Goal: Task Accomplishment & Management: Use online tool/utility

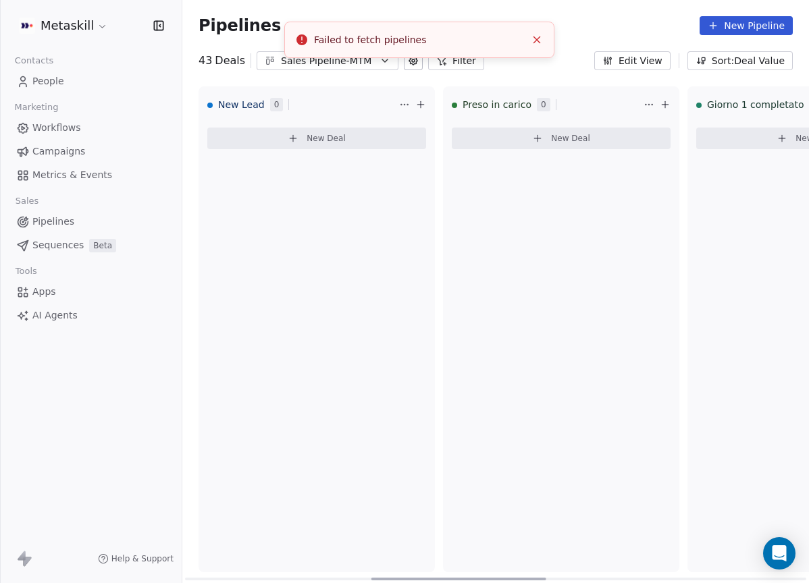
scroll to position [0, 666]
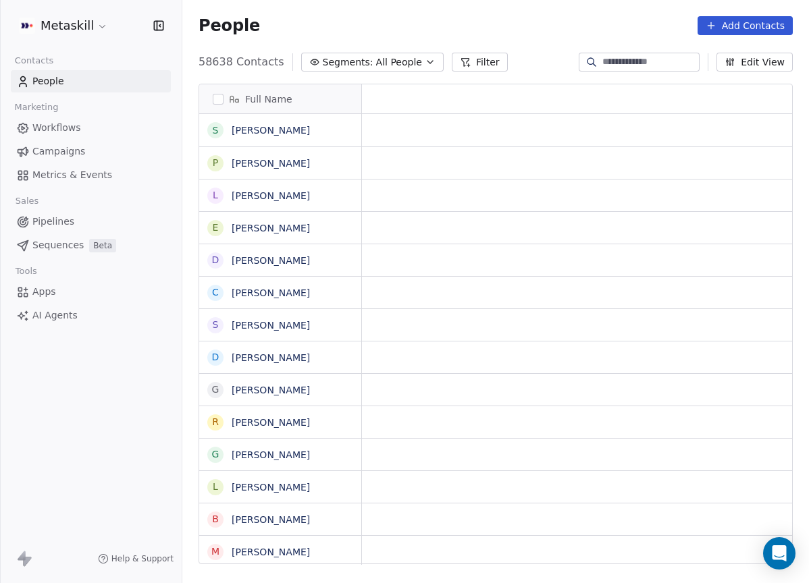
scroll to position [504, 616]
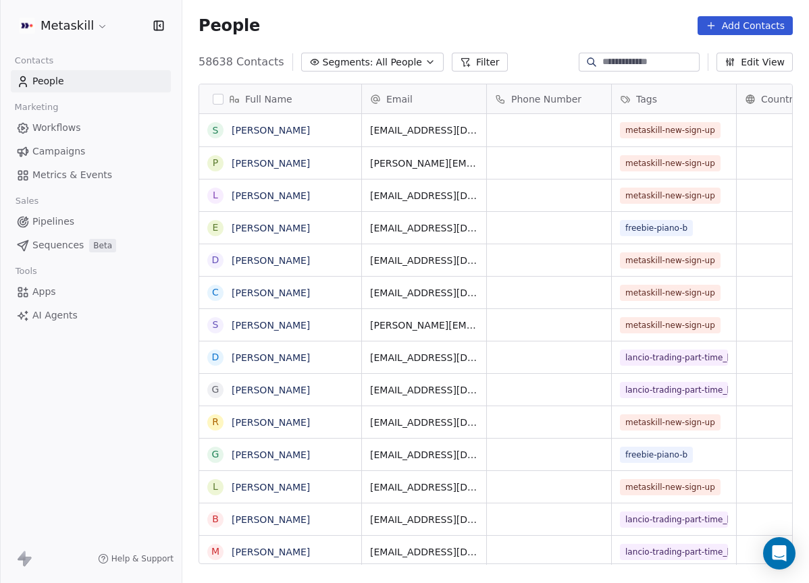
click at [94, 153] on link "Campaigns" at bounding box center [91, 151] width 160 height 22
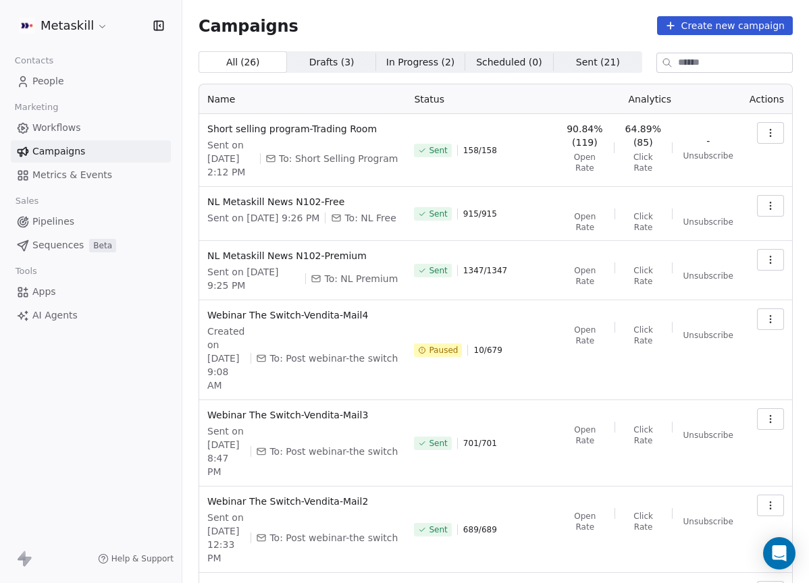
click at [87, 213] on link "Pipelines" at bounding box center [91, 222] width 160 height 22
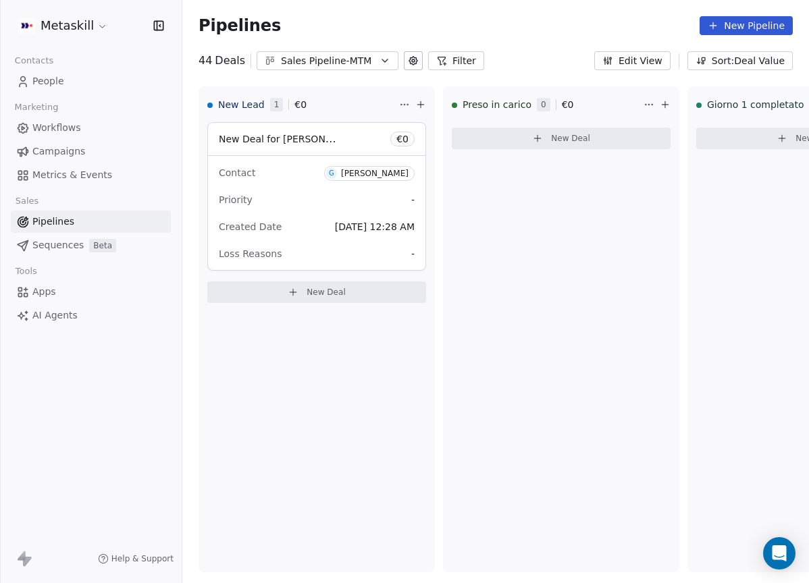
click at [352, 62] on div "Sales Pipeline-MTM" at bounding box center [327, 61] width 93 height 14
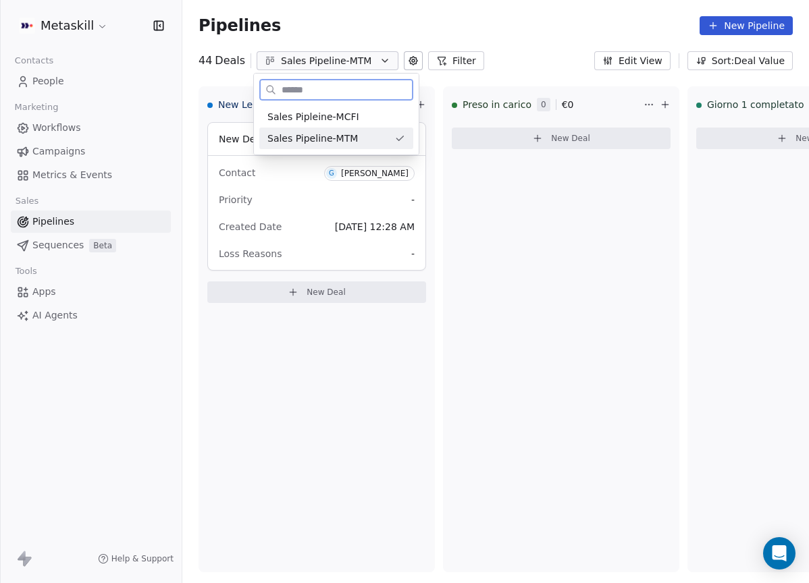
click at [371, 121] on div "Sales Pipleine-MCFI" at bounding box center [336, 117] width 138 height 14
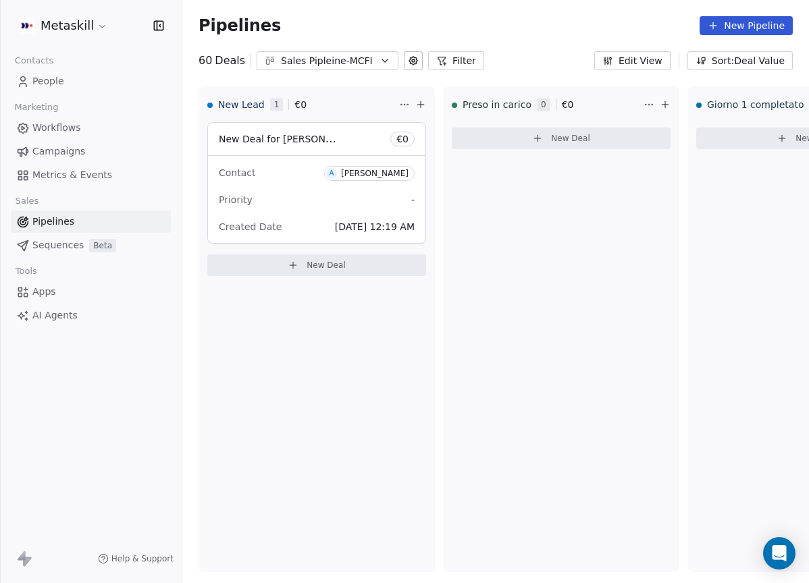
click at [381, 55] on icon "button" at bounding box center [384, 60] width 11 height 11
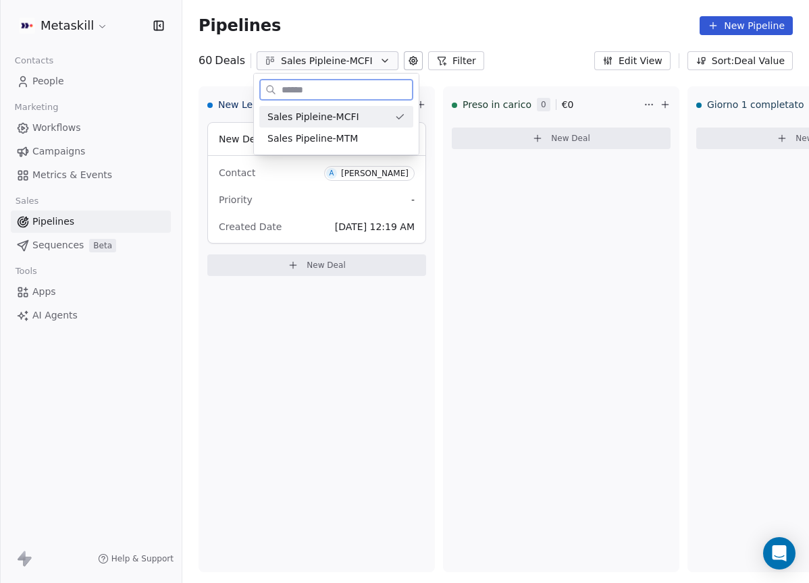
click at [367, 117] on div "Sales Pipleine-MCFI" at bounding box center [328, 117] width 122 height 14
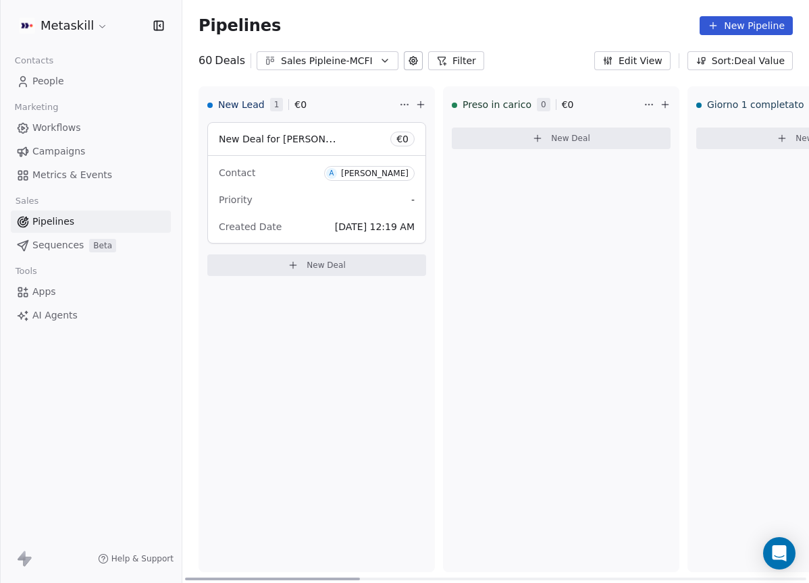
click at [373, 63] on button "Sales Pipleine-MCFI" at bounding box center [328, 60] width 142 height 19
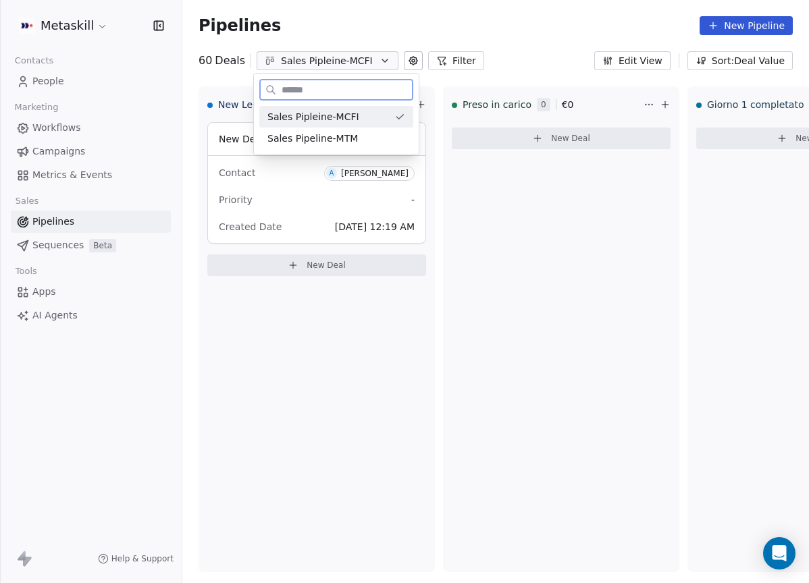
click at [392, 136] on div "Sales Pipeline-MTM" at bounding box center [336, 139] width 138 height 14
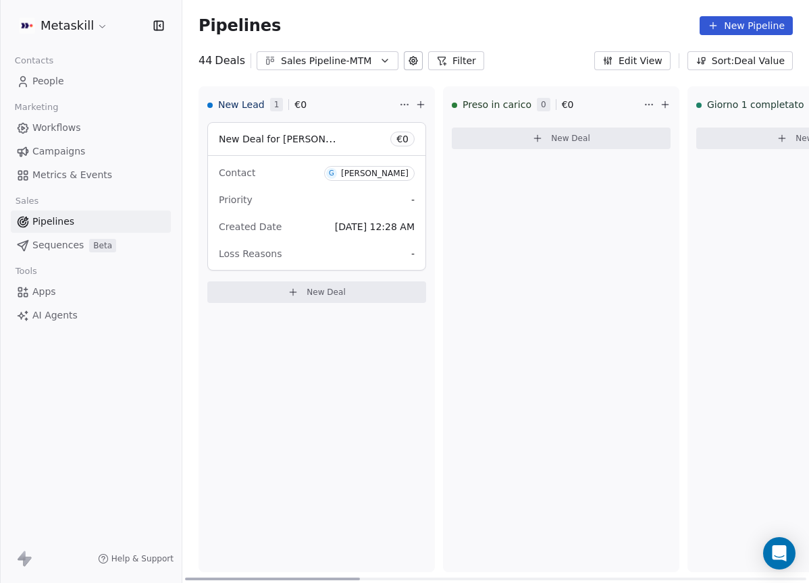
click at [344, 67] on div "Sales Pipeline-MTM" at bounding box center [327, 61] width 93 height 14
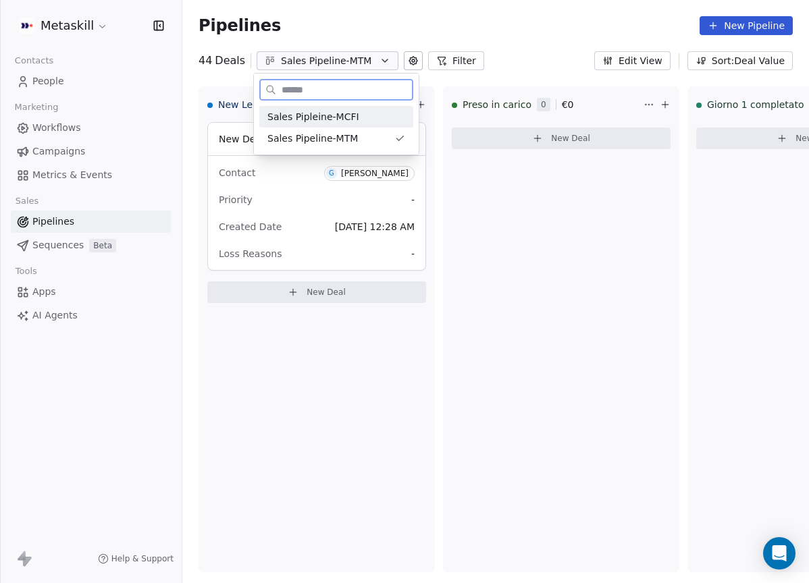
click at [377, 126] on div "Sales Pipleine-MCFI" at bounding box center [336, 117] width 154 height 22
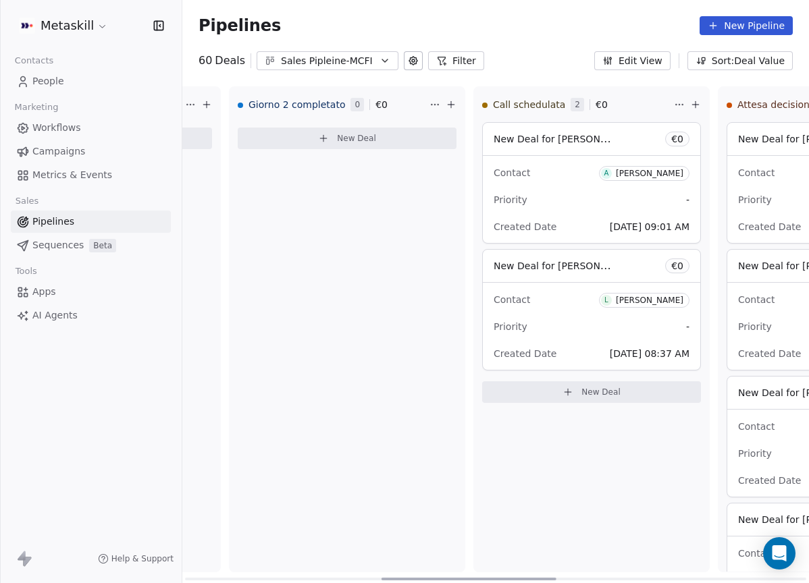
drag, startPoint x: 340, startPoint y: 575, endPoint x: 538, endPoint y: 548, distance: 199.7
click at [537, 578] on div at bounding box center [468, 579] width 175 height 3
click at [669, 300] on div "[PERSON_NAME]" at bounding box center [648, 300] width 68 height 9
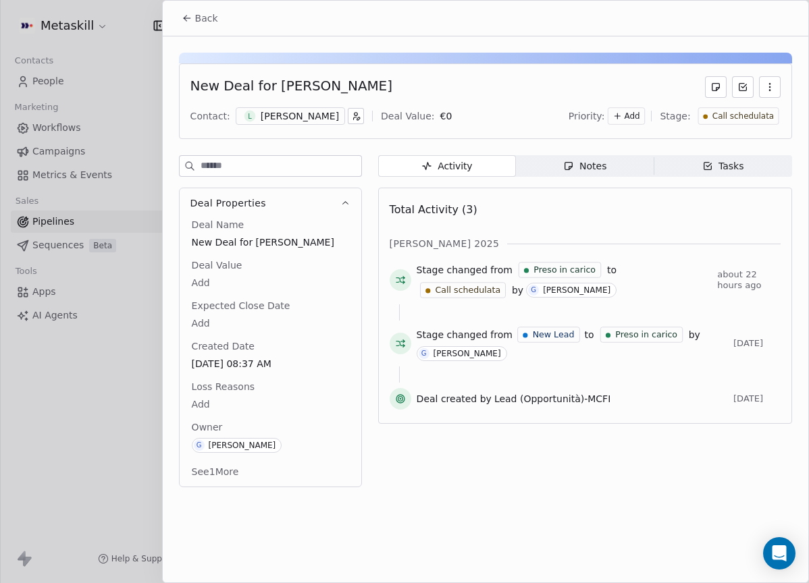
click at [269, 116] on div "[PERSON_NAME]" at bounding box center [300, 116] width 78 height 14
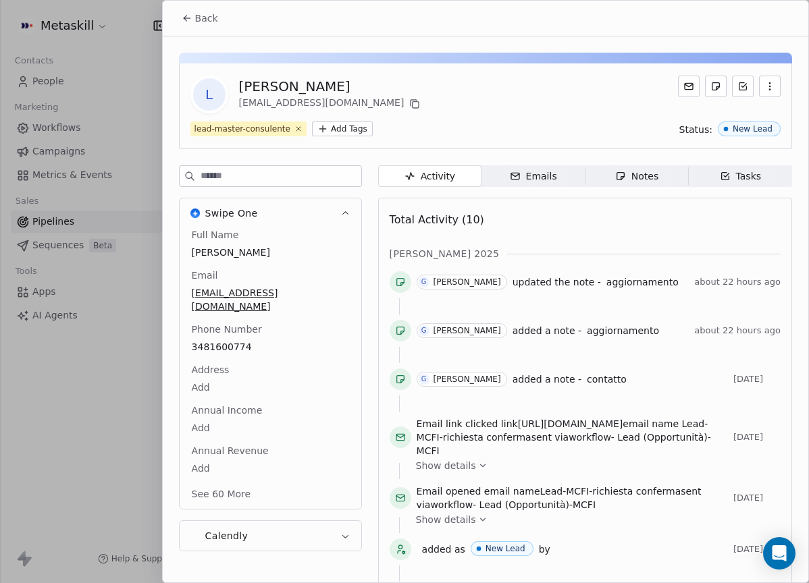
click at [607, 185] on span "Notes Notes" at bounding box center [636, 176] width 103 height 22
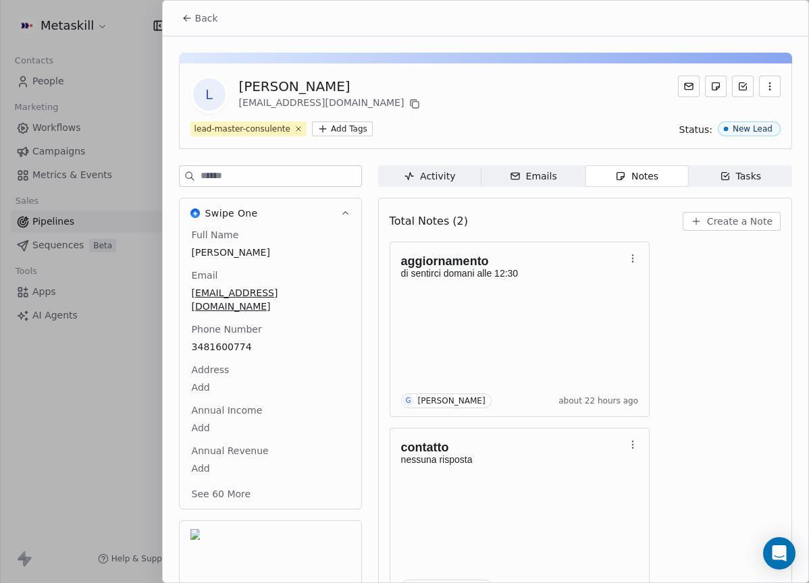
click at [169, 24] on div "Back" at bounding box center [485, 18] width 645 height 35
click at [174, 16] on button "Back" at bounding box center [200, 18] width 53 height 24
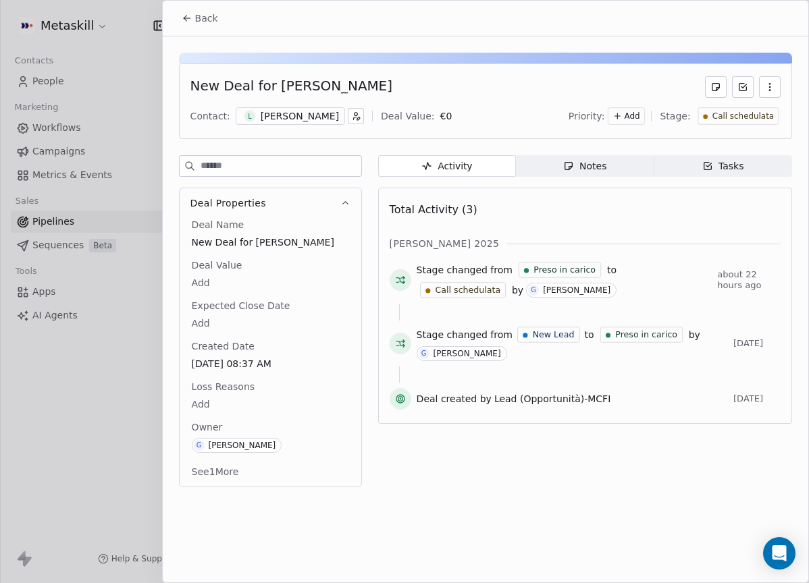
click at [230, 10] on div "Back" at bounding box center [485, 18] width 645 height 35
click at [220, 17] on button "Back" at bounding box center [200, 18] width 53 height 24
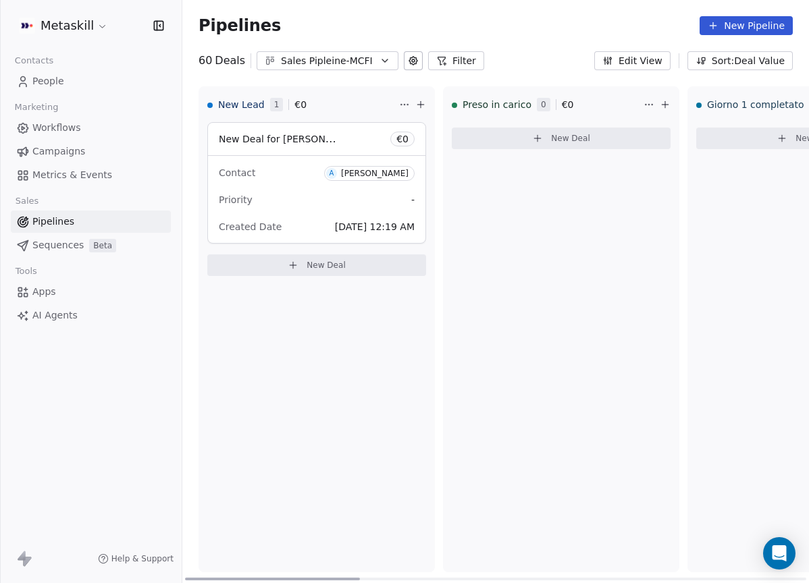
drag, startPoint x: 481, startPoint y: 577, endPoint x: 220, endPoint y: 535, distance: 264.6
click at [219, 578] on div at bounding box center [272, 579] width 175 height 3
click at [398, 169] on div "[PERSON_NAME]" at bounding box center [375, 173] width 68 height 9
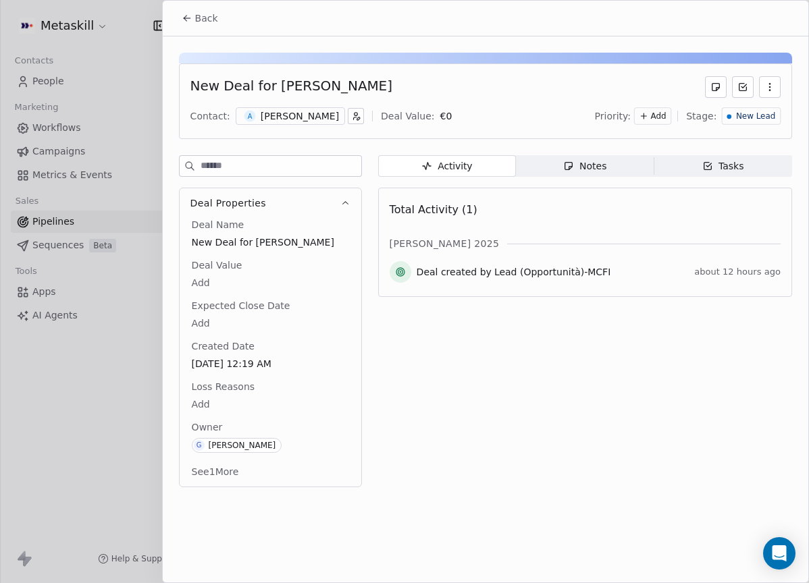
click at [342, 112] on div "A [PERSON_NAME]" at bounding box center [290, 116] width 109 height 18
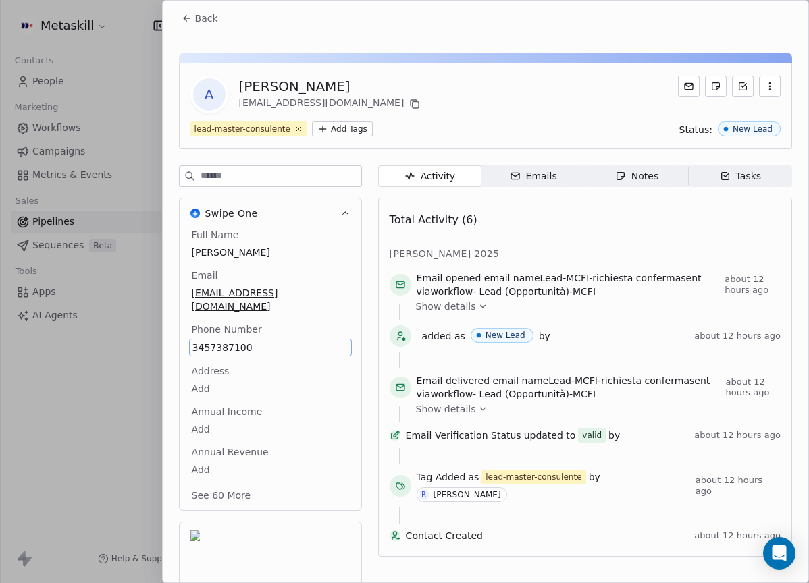
drag, startPoint x: 631, startPoint y: 190, endPoint x: 631, endPoint y: 184, distance: 6.8
click at [631, 190] on div "Activity Activity Emails Emails Notes Notes Tasks Tasks Total Activity (6) [PER…" at bounding box center [585, 418] width 414 height 506
click at [630, 179] on div "Notes" at bounding box center [636, 176] width 43 height 14
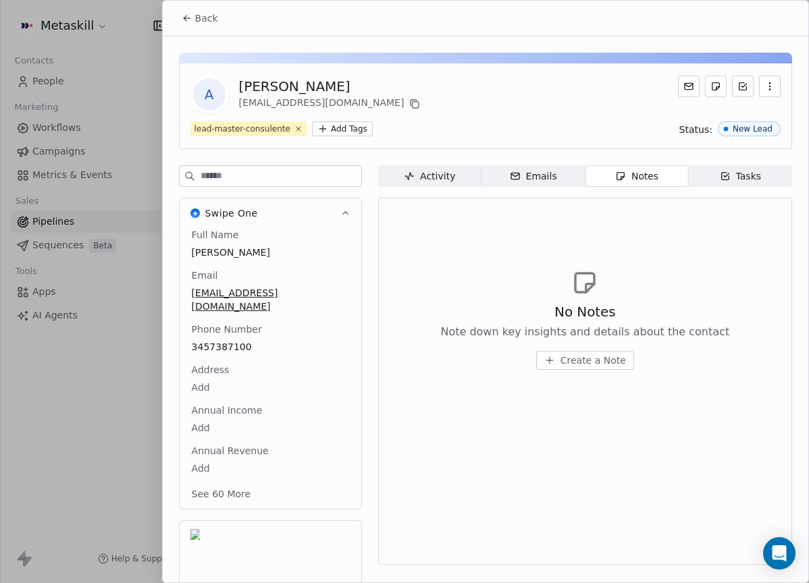
click at [581, 369] on button "Create a Note" at bounding box center [585, 360] width 98 height 19
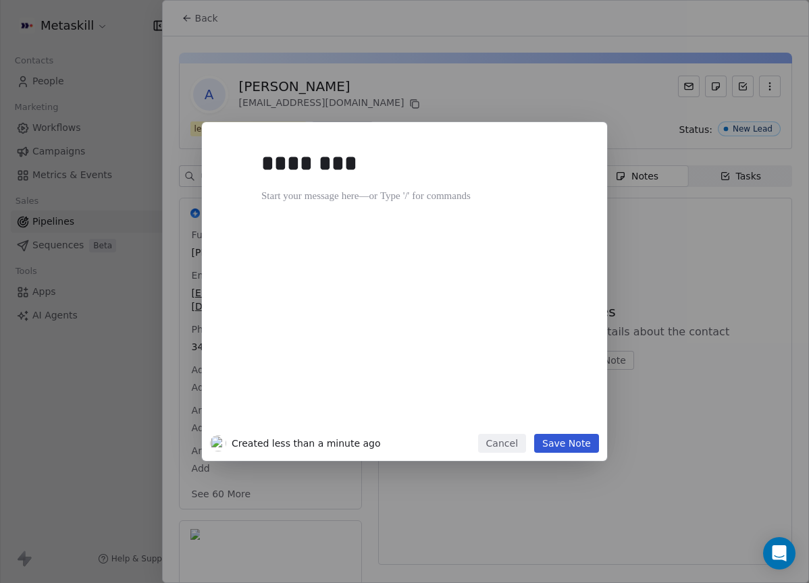
click at [609, 95] on div "******** Created less than a minute ago Cancel Save Note" at bounding box center [404, 291] width 809 height 583
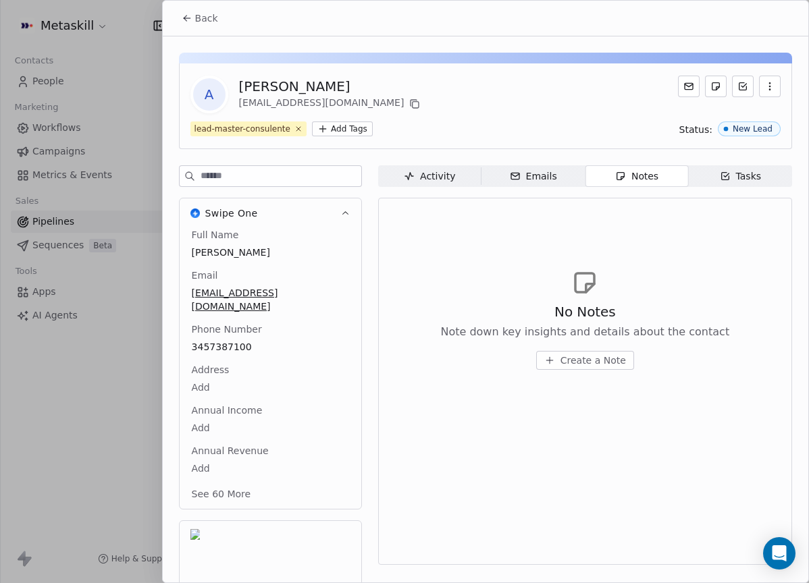
click at [413, 102] on icon at bounding box center [416, 105] width 6 height 6
click at [564, 333] on span "Note down key insights and details about the contact" at bounding box center [584, 332] width 289 height 16
click at [567, 367] on button "Create a Note" at bounding box center [585, 360] width 98 height 19
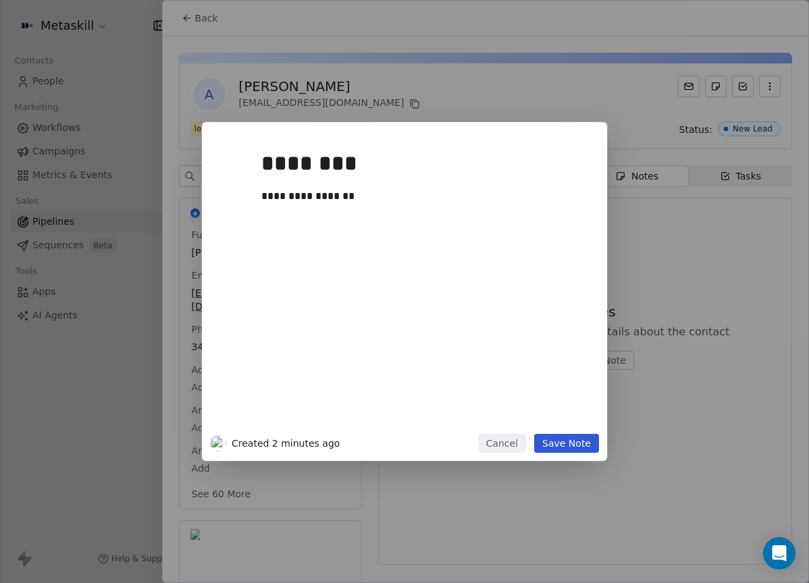
click at [527, 236] on div "**********" at bounding box center [424, 286] width 327 height 288
click at [524, 201] on div "**********" at bounding box center [419, 196] width 317 height 16
click at [317, 213] on div "**********" at bounding box center [419, 204] width 317 height 32
click at [516, 196] on div "**********" at bounding box center [419, 204] width 317 height 32
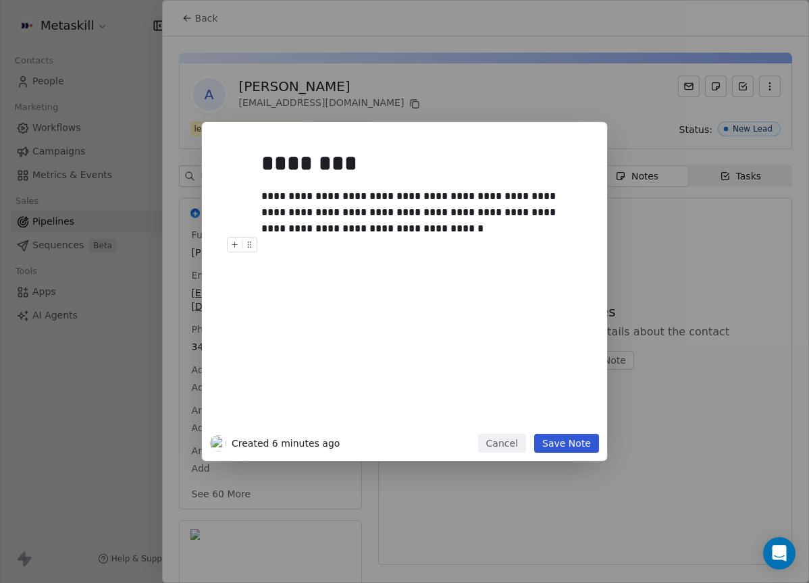
click at [396, 230] on div "**********" at bounding box center [419, 212] width 317 height 49
click at [494, 194] on div "**********" at bounding box center [419, 212] width 317 height 49
click at [498, 273] on div "**********" at bounding box center [424, 286] width 327 height 288
click at [426, 225] on div "**********" at bounding box center [419, 212] width 317 height 49
click at [577, 446] on button "Save Note" at bounding box center [566, 443] width 65 height 19
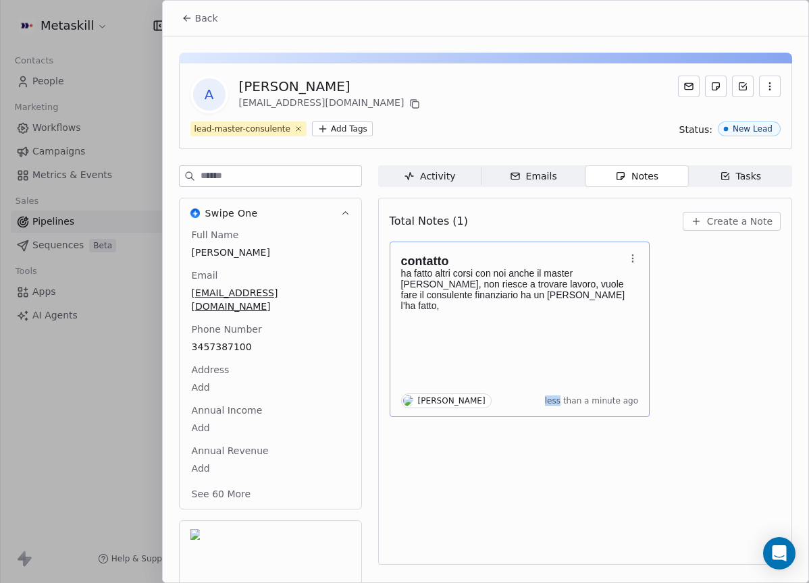
click at [562, 362] on body "Metaskill Contacts People Marketing Workflows Campaigns Metrics & Events Sales …" at bounding box center [404, 291] width 809 height 583
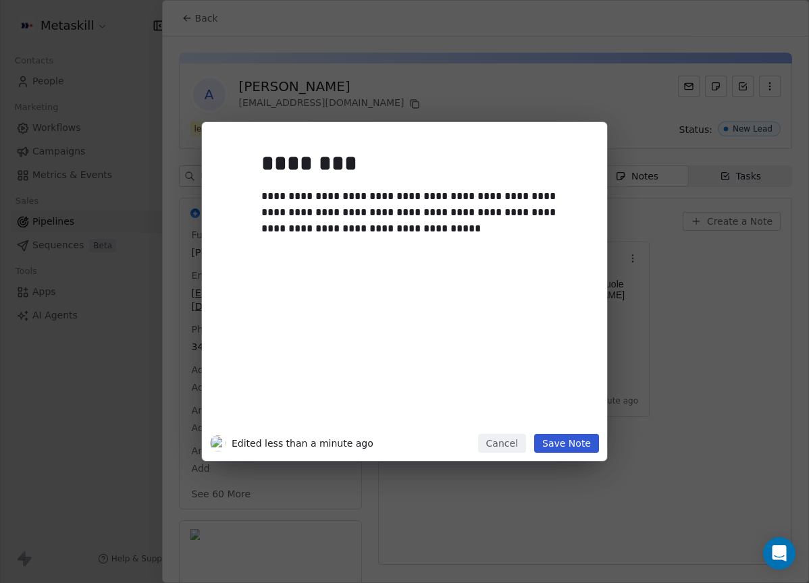
click at [413, 255] on div "**********" at bounding box center [424, 286] width 327 height 288
click at [417, 235] on div "**********" at bounding box center [419, 212] width 317 height 49
click at [563, 444] on button "Save Note" at bounding box center [566, 443] width 65 height 19
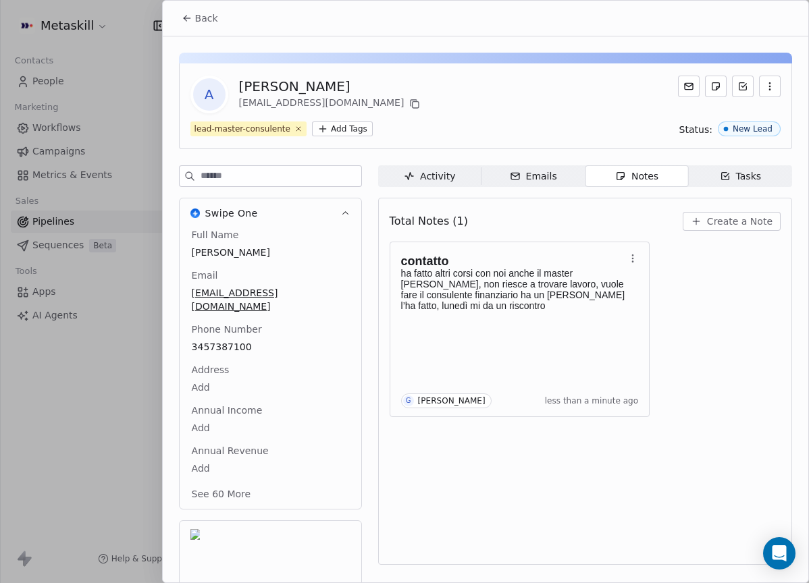
click at [563, 448] on div "Total Notes (1) Create a Note contatto ha fatto altri corsi con noi anche il ma…" at bounding box center [585, 382] width 391 height 350
click at [209, 16] on span "Back" at bounding box center [206, 18] width 23 height 14
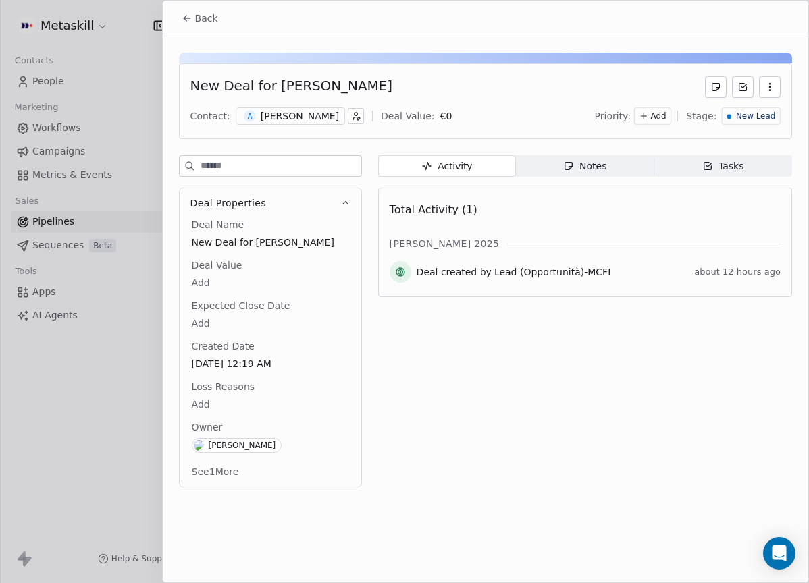
click at [733, 124] on div "New Lead" at bounding box center [751, 116] width 59 height 18
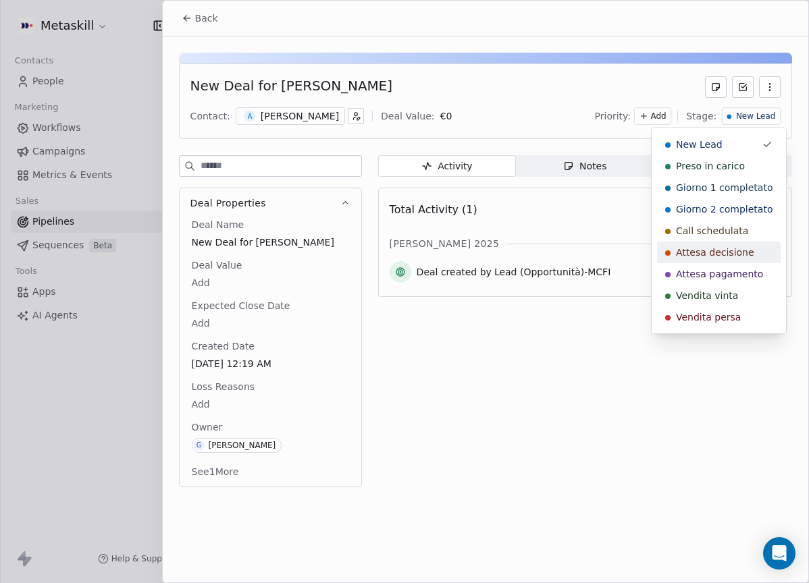
click at [717, 258] on span "Attesa decisione" at bounding box center [715, 253] width 78 height 14
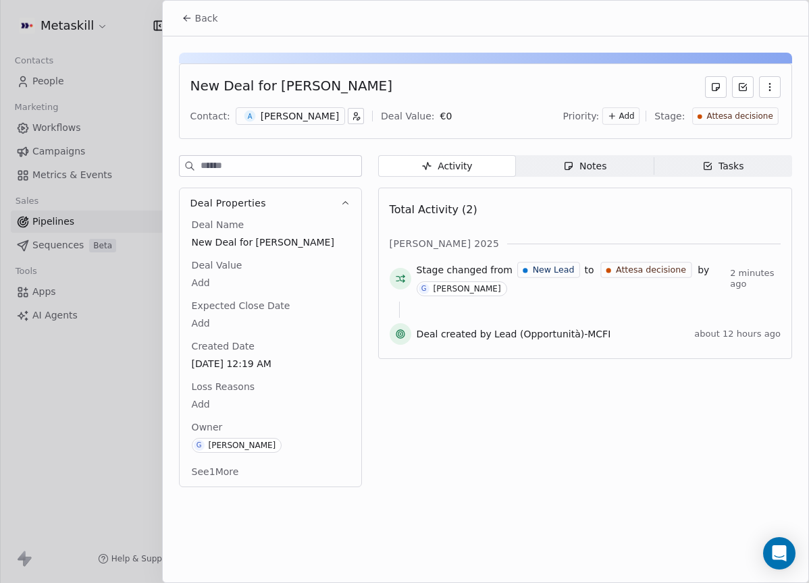
click at [194, 15] on button "Back" at bounding box center [200, 18] width 53 height 24
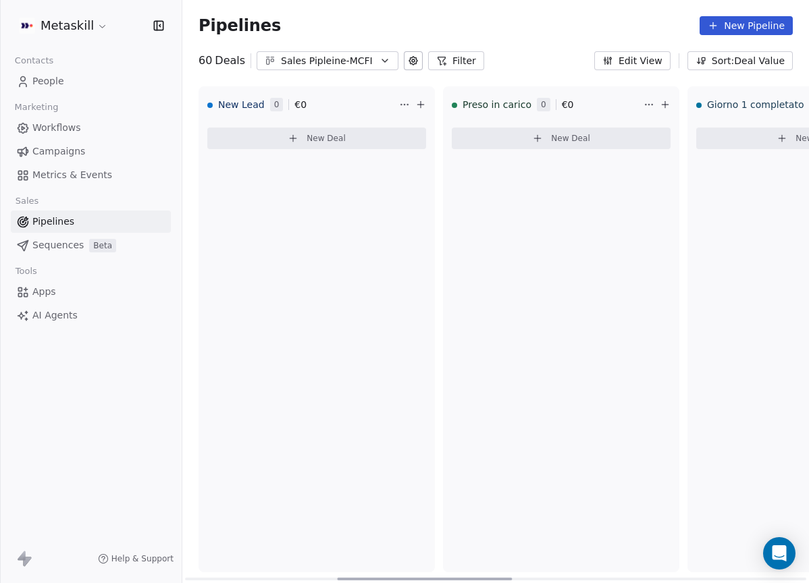
drag, startPoint x: 334, startPoint y: 579, endPoint x: 185, endPoint y: 503, distance: 166.7
click at [337, 578] on div at bounding box center [424, 579] width 175 height 3
click at [314, 52] on button "Sales Pipleine-MCFI" at bounding box center [328, 60] width 142 height 19
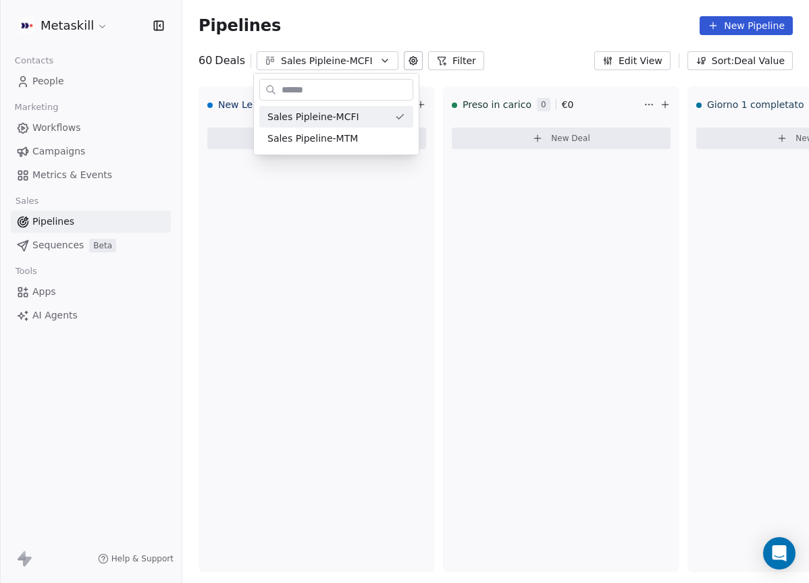
drag, startPoint x: 342, startPoint y: 20, endPoint x: 353, endPoint y: 41, distance: 24.5
click at [342, 20] on html "Metaskill Contacts People Marketing Workflows Campaigns Metrics & Events Sales …" at bounding box center [404, 291] width 809 height 583
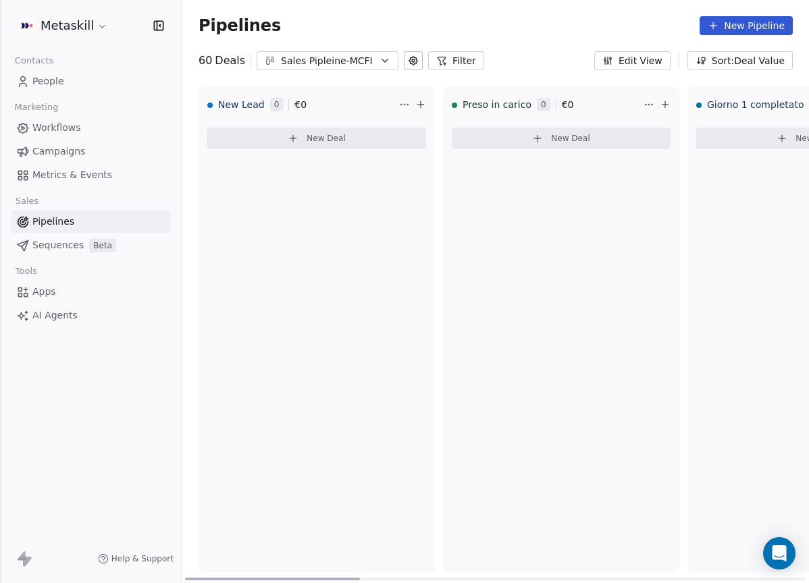
click at [337, 234] on div "New Lead 0 € 0 New Deal" at bounding box center [316, 329] width 236 height 486
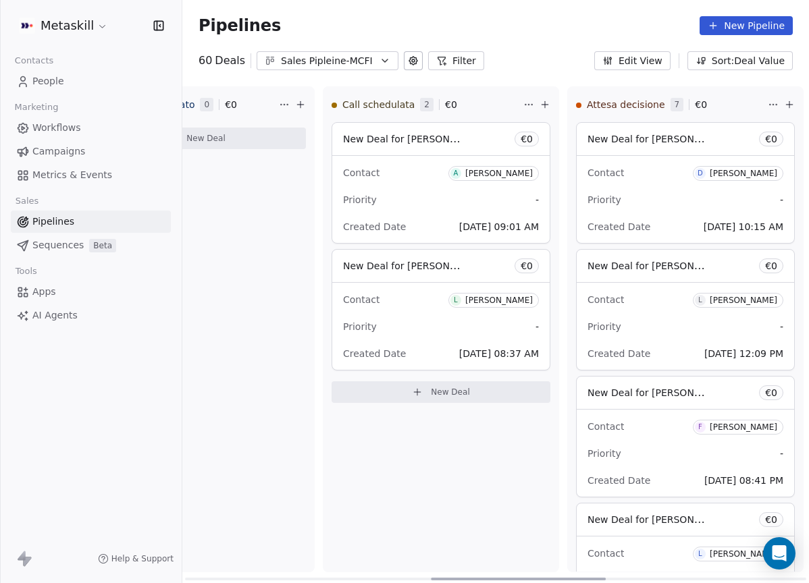
scroll to position [0, 882]
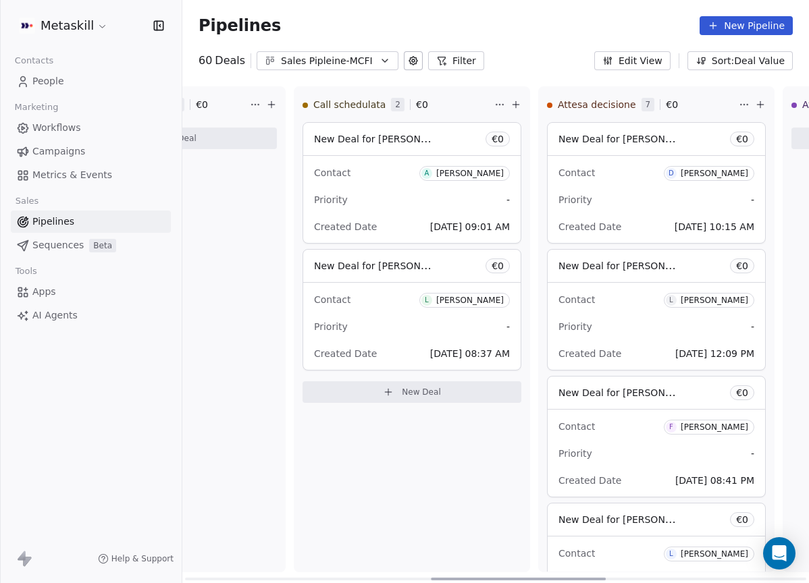
drag, startPoint x: 280, startPoint y: 579, endPoint x: 526, endPoint y: 525, distance: 252.3
click at [526, 578] on div at bounding box center [518, 579] width 175 height 3
click at [481, 298] on div "[PERSON_NAME]" at bounding box center [470, 300] width 68 height 9
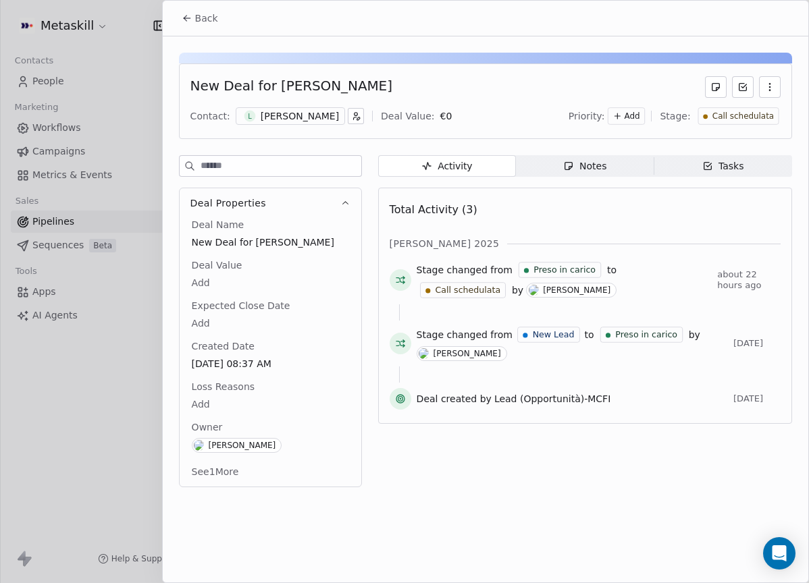
click at [277, 109] on div "[PERSON_NAME]" at bounding box center [300, 116] width 78 height 14
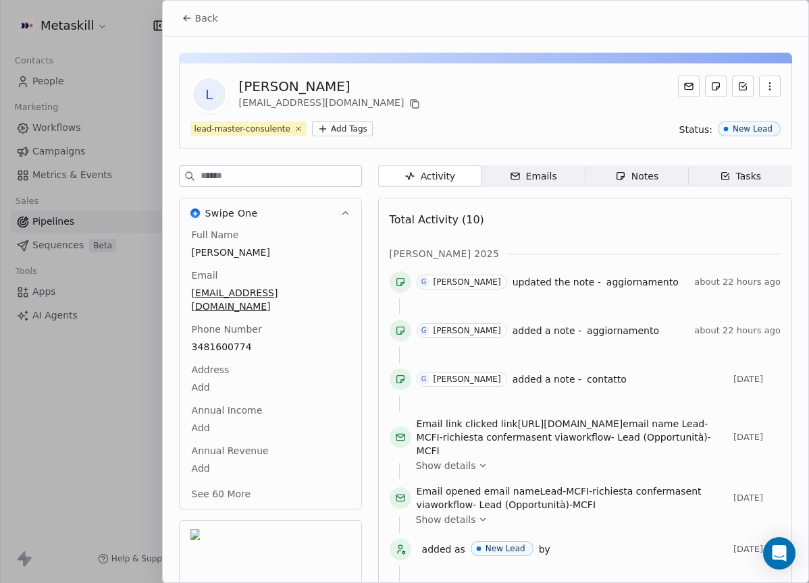
scroll to position [43, 0]
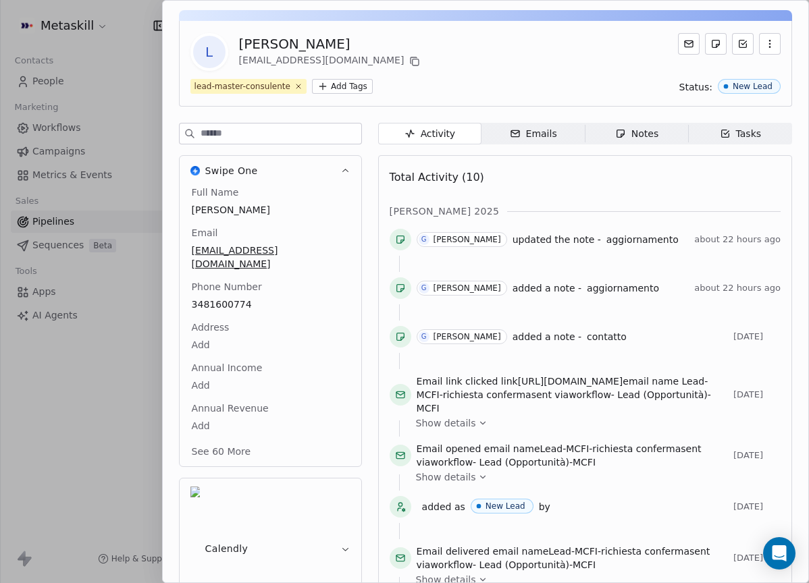
click at [534, 203] on div "Total Activity (10) [PERSON_NAME] 2025 G [PERSON_NAME] updated the note - aggio…" at bounding box center [585, 436] width 391 height 544
click at [620, 137] on div "Notes" at bounding box center [636, 134] width 43 height 14
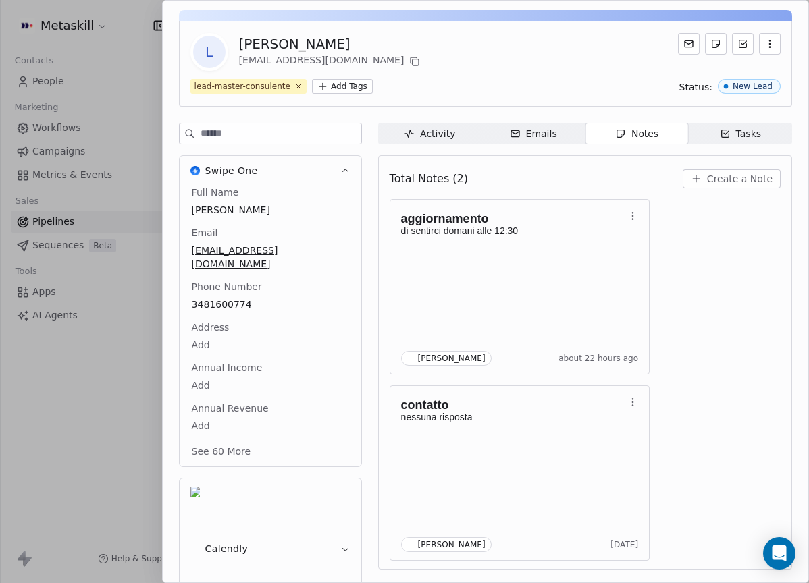
scroll to position [38, 0]
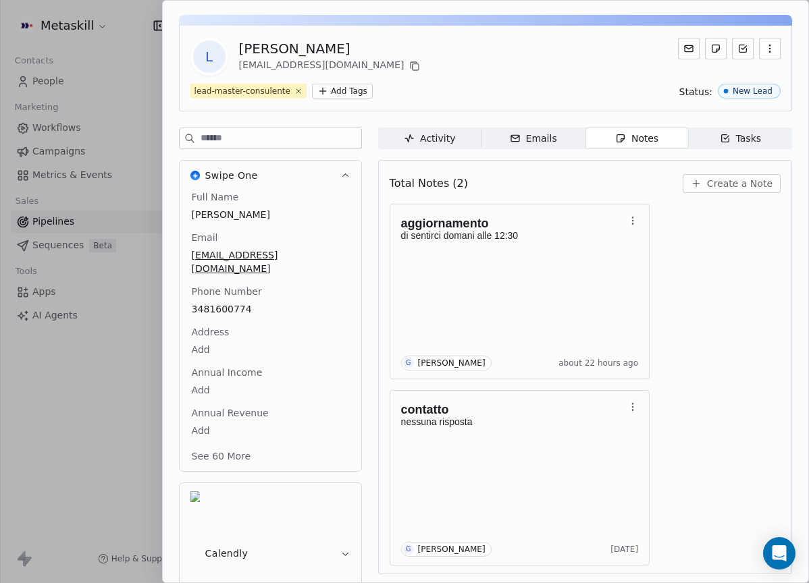
click at [717, 195] on div "Total Notes (2) Create a Note" at bounding box center [585, 184] width 391 height 30
click at [724, 183] on span "Create a Note" at bounding box center [739, 184] width 65 height 14
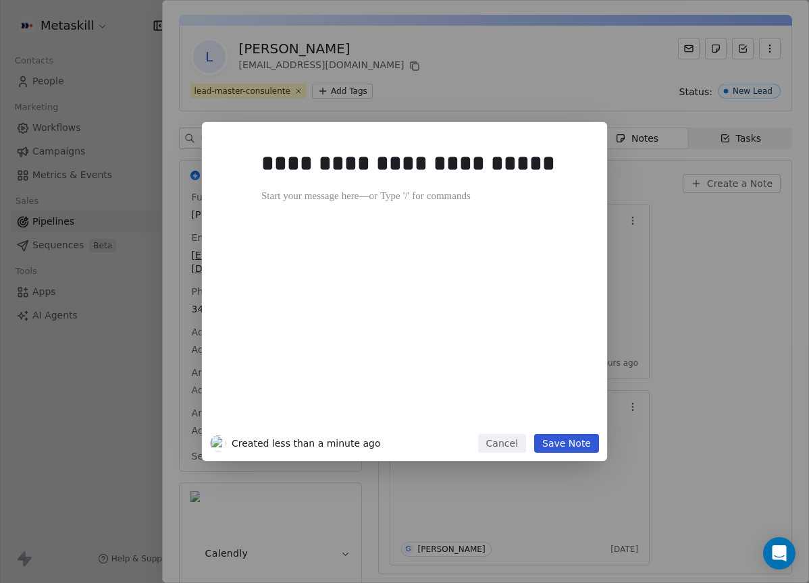
click at [768, 280] on div "**********" at bounding box center [404, 291] width 809 height 339
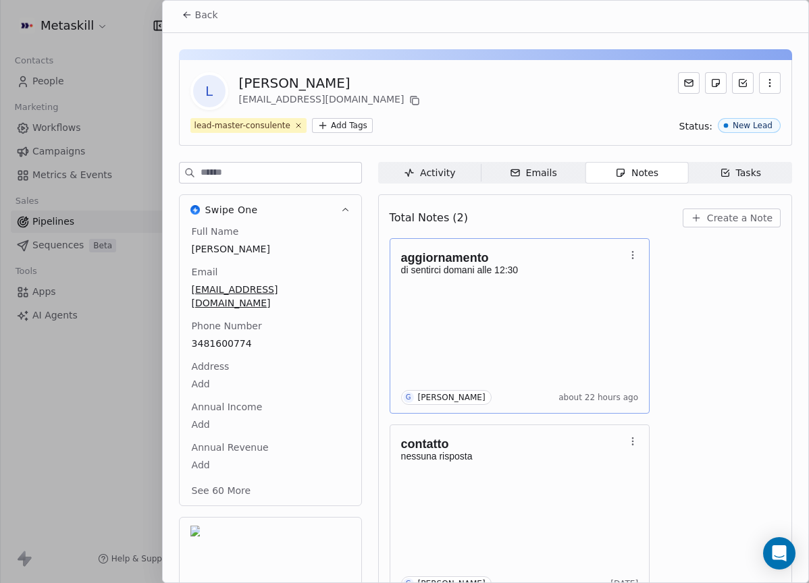
scroll to position [0, 0]
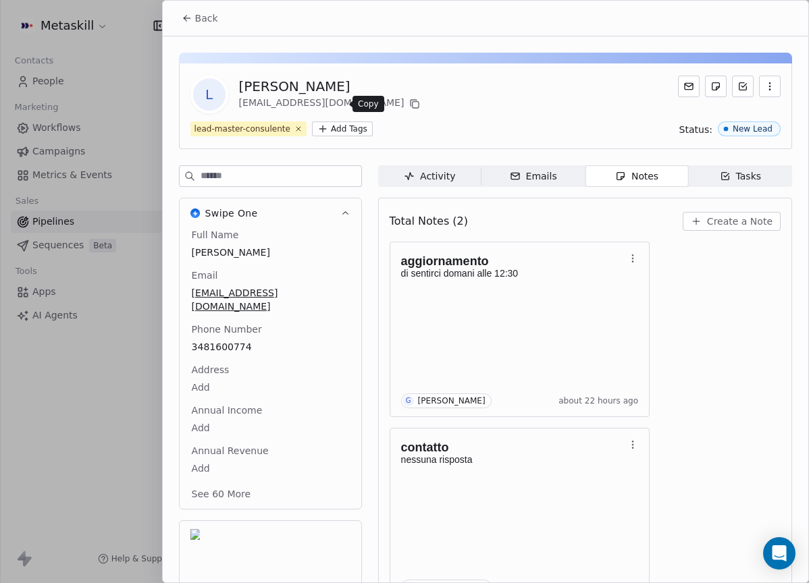
click at [409, 105] on icon at bounding box center [414, 104] width 11 height 11
click at [703, 208] on div "Total Notes (2) Create a Note aggiornamento di sentirci domani alle 12:30 G [PE…" at bounding box center [585, 405] width 414 height 415
click at [704, 211] on div "Total Notes (2) Create a Note" at bounding box center [585, 222] width 391 height 30
click at [700, 219] on button "Create a Note" at bounding box center [732, 221] width 98 height 19
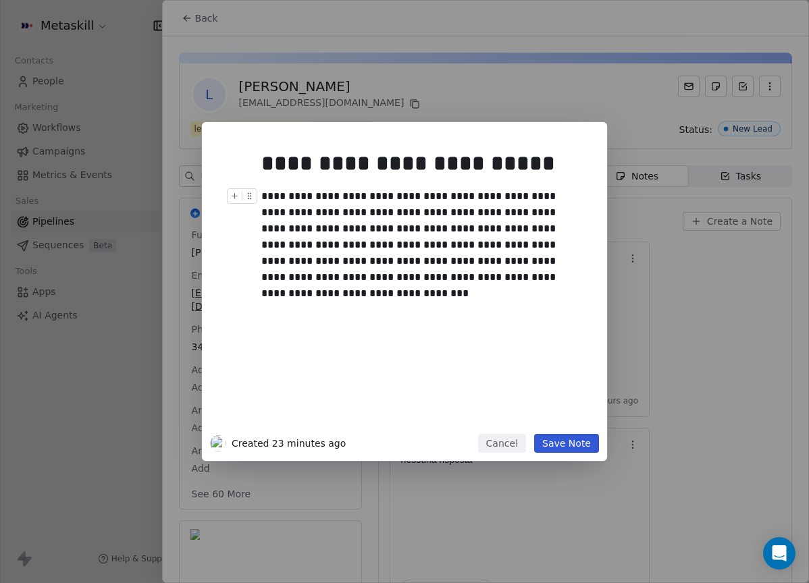
click at [357, 275] on div "**********" at bounding box center [419, 236] width 317 height 97
click at [591, 448] on button "Save Note" at bounding box center [566, 443] width 65 height 19
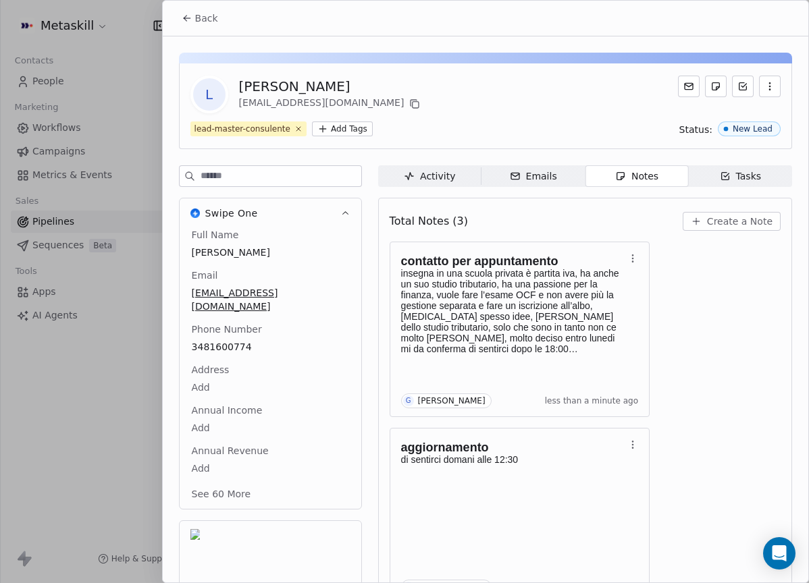
click at [208, 22] on span "Back" at bounding box center [206, 18] width 23 height 14
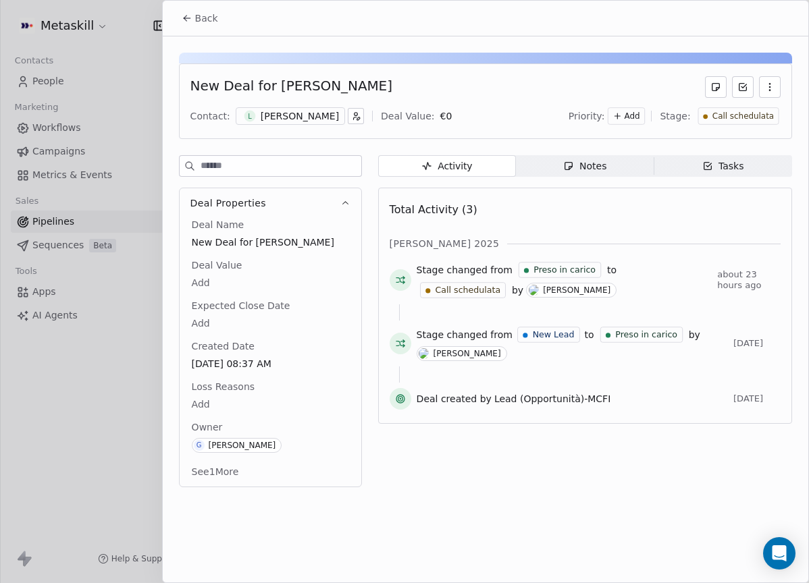
click at [753, 120] on span "Call schedulata" at bounding box center [742, 116] width 61 height 11
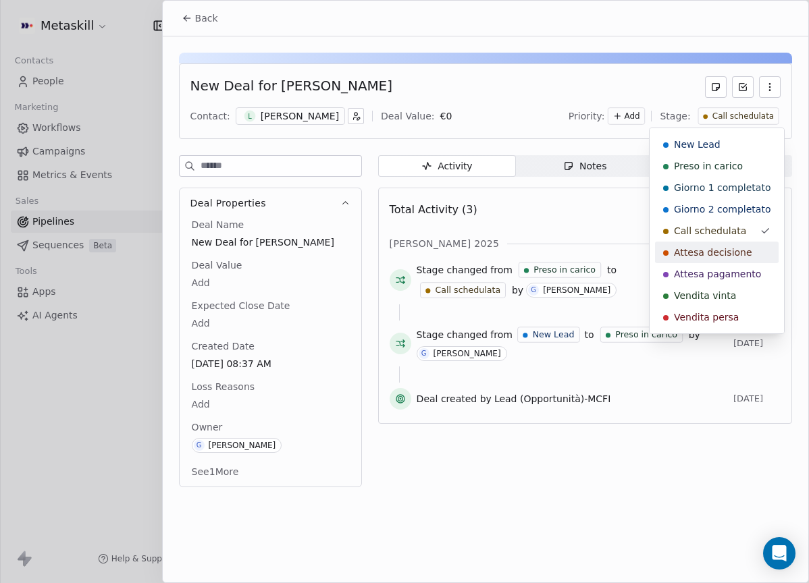
click at [740, 246] on span "Attesa decisione" at bounding box center [713, 253] width 78 height 14
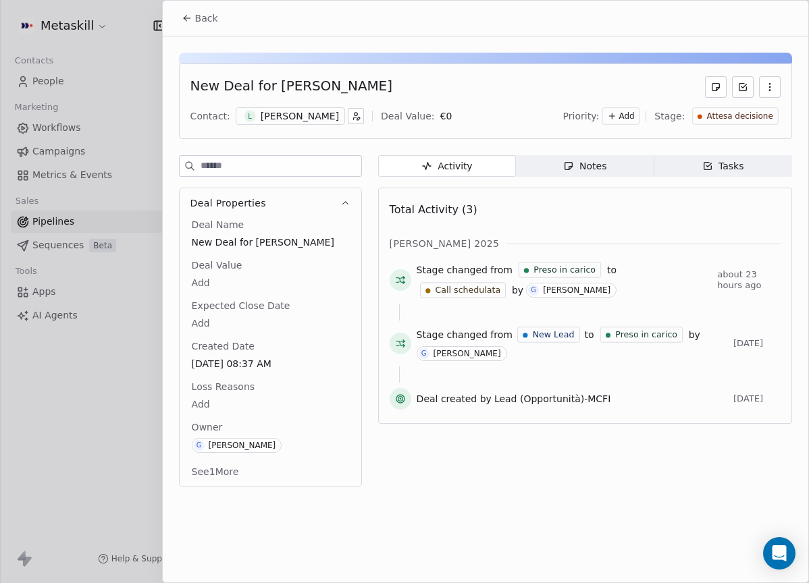
click at [267, 78] on div "New Deal for [PERSON_NAME]" at bounding box center [291, 87] width 202 height 22
drag, startPoint x: 271, startPoint y: 82, endPoint x: 340, endPoint y: 91, distance: 70.2
click at [340, 91] on div "New Deal for [PERSON_NAME]" at bounding box center [485, 87] width 590 height 22
copy div "[PERSON_NAME]"
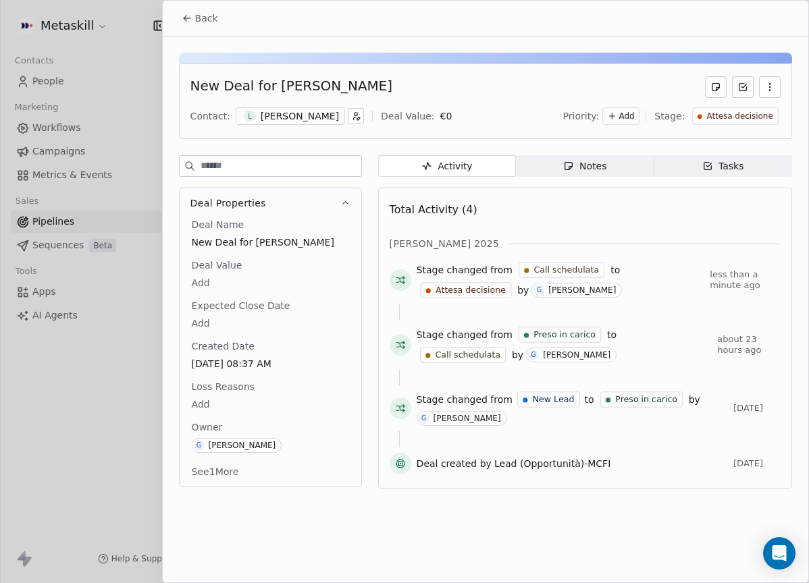
click at [278, 108] on div "[PERSON_NAME]" at bounding box center [290, 116] width 109 height 18
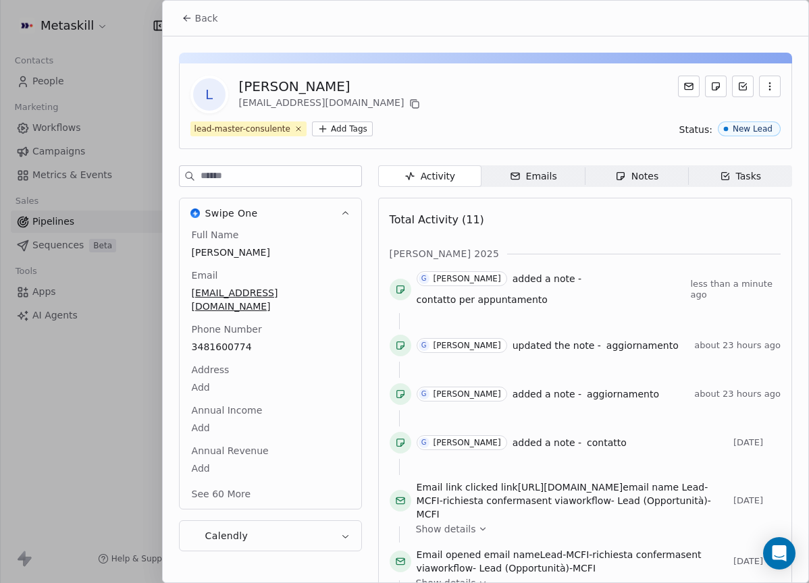
click at [226, 333] on div "Full Name [PERSON_NAME] Email [EMAIL_ADDRESS][DOMAIN_NAME] Phone Number [PHONE_…" at bounding box center [270, 365] width 163 height 275
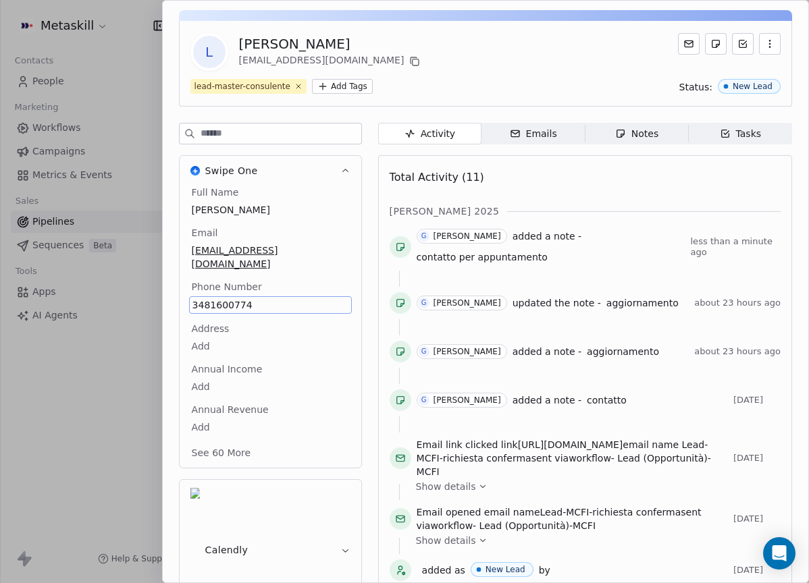
click at [226, 333] on body "Metaskill Contacts People Marketing Workflows Campaigns Metrics & Events Sales …" at bounding box center [404, 291] width 809 height 583
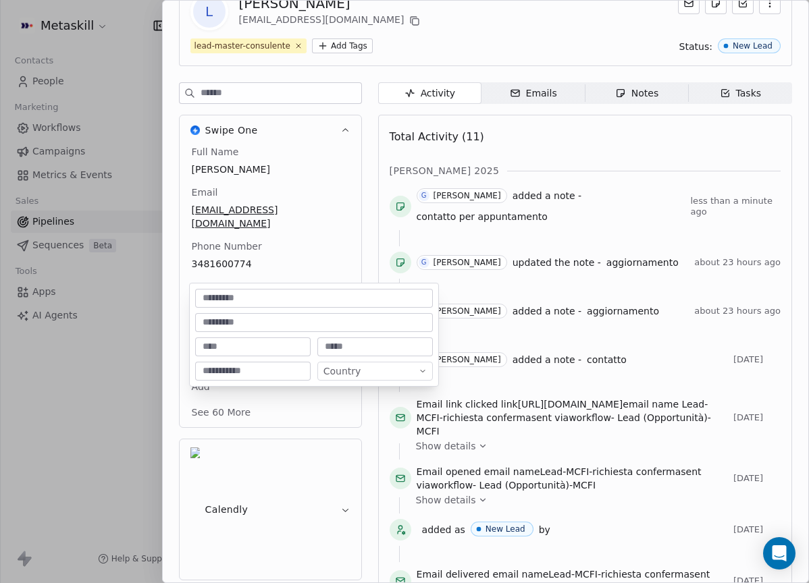
click at [246, 277] on html "Metaskill Contacts People Marketing Workflows Campaigns Metrics & Events Sales …" at bounding box center [404, 291] width 809 height 583
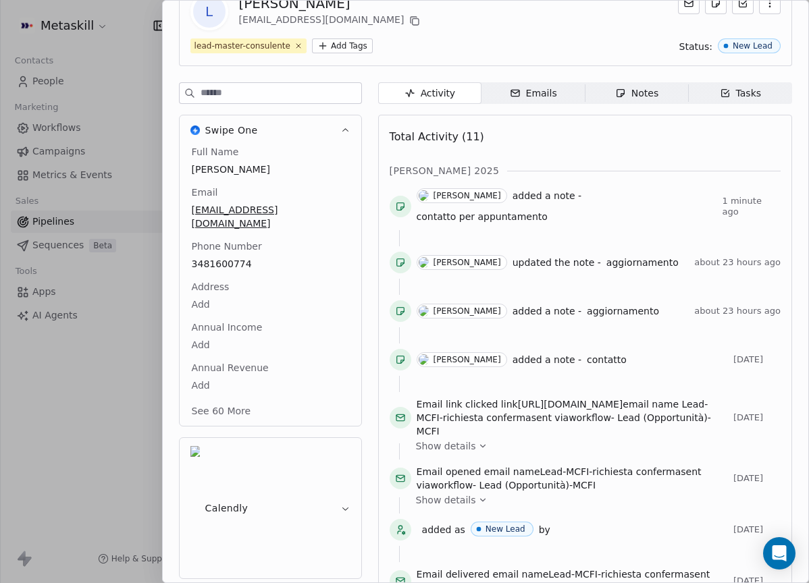
click at [234, 252] on div "Full Name [PERSON_NAME] Email [EMAIL_ADDRESS][DOMAIN_NAME] Phone Number [PHONE_…" at bounding box center [270, 282] width 163 height 275
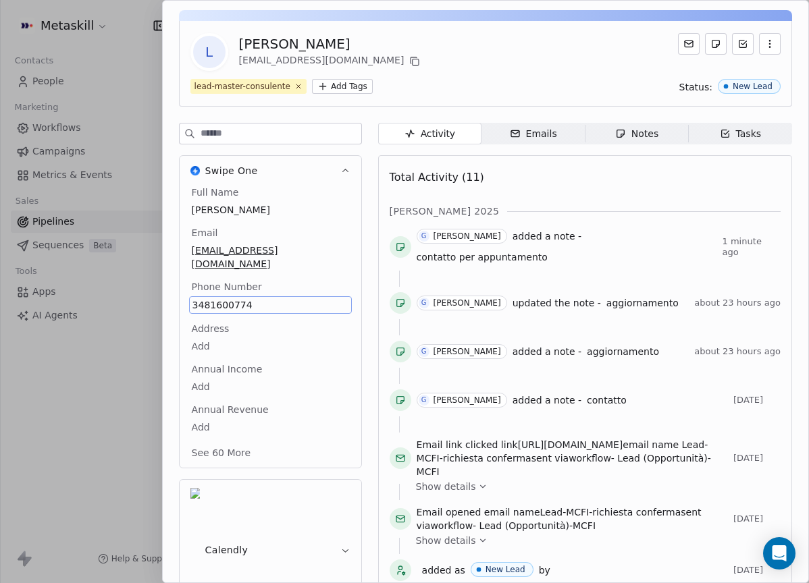
click at [234, 252] on div "Full Name [PERSON_NAME] Email [EMAIL_ADDRESS][DOMAIN_NAME] Phone Number [PHONE_…" at bounding box center [270, 324] width 163 height 277
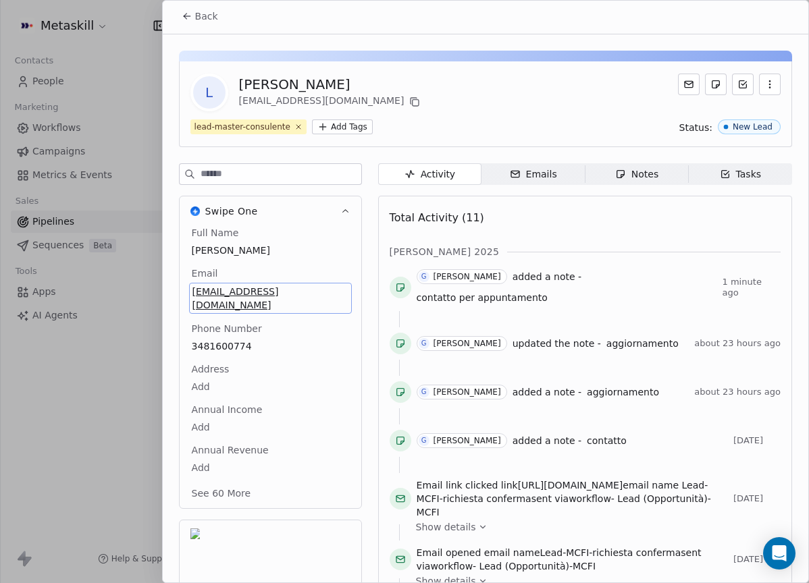
click at [240, 331] on div "Full Name [PERSON_NAME] Email [EMAIL_ADDRESS][DOMAIN_NAME] Phone Number [PHONE_…" at bounding box center [270, 364] width 163 height 277
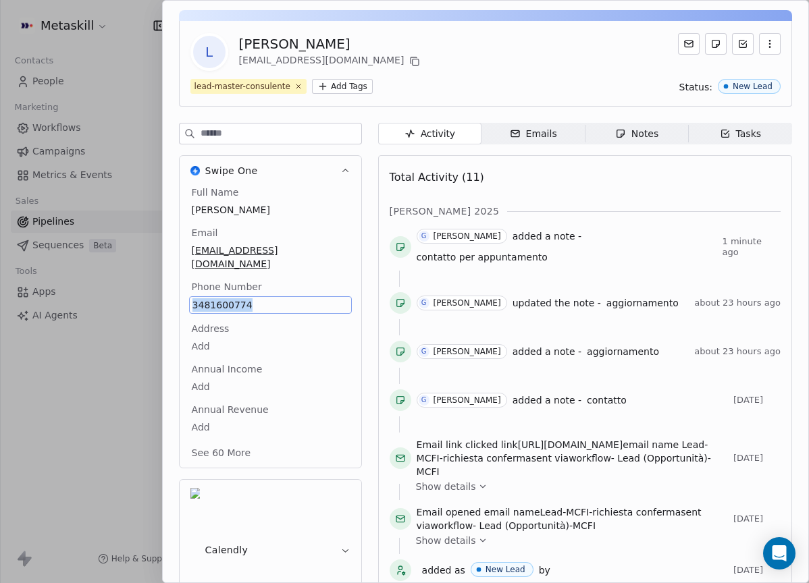
copy span "3481600774"
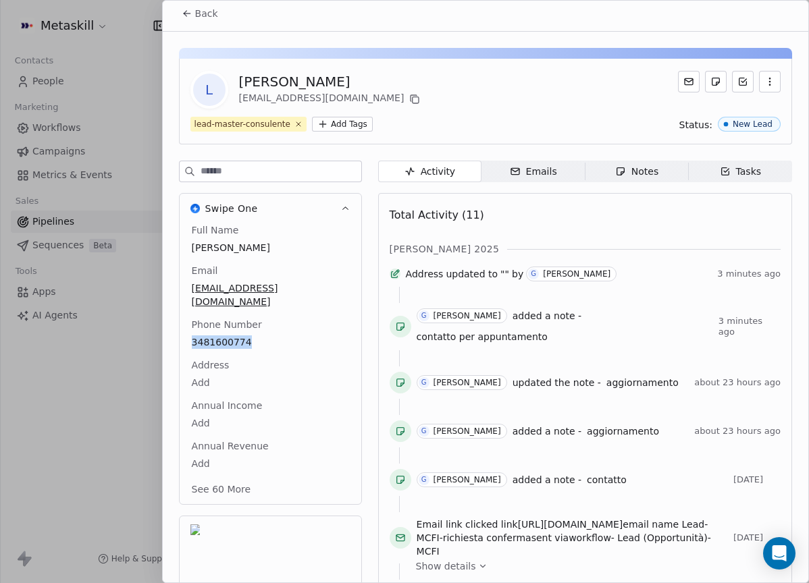
scroll to position [0, 0]
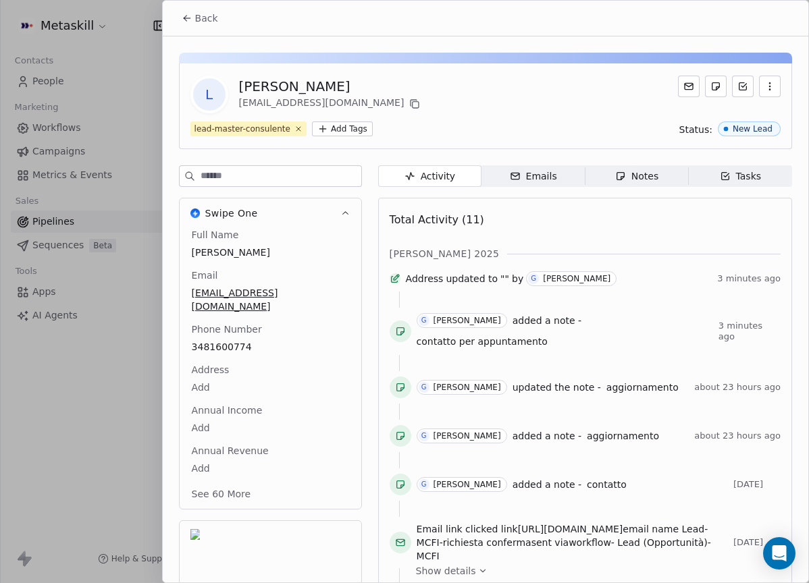
click at [221, 4] on div "Back" at bounding box center [485, 18] width 645 height 35
click at [211, 15] on span "Back" at bounding box center [206, 18] width 23 height 14
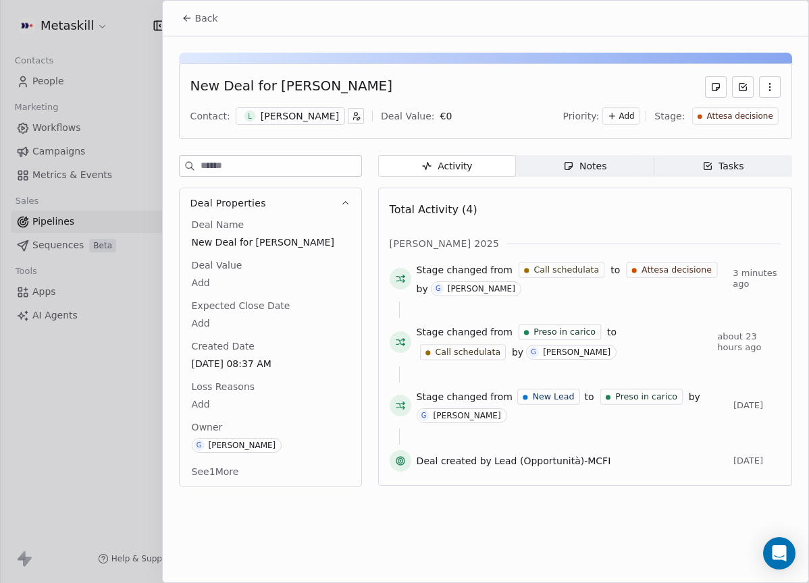
click at [211, 16] on span "Back" at bounding box center [206, 18] width 23 height 14
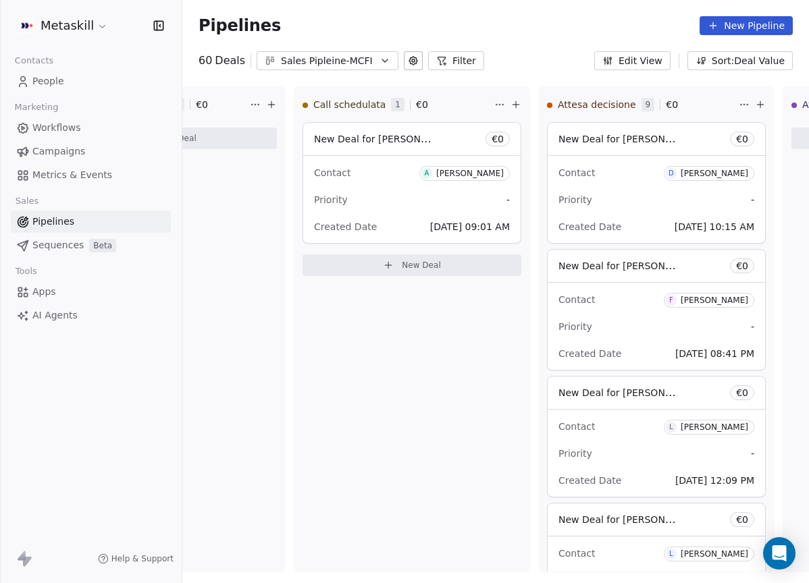
click at [327, 63] on div "Sales Pipleine-MCFI" at bounding box center [327, 61] width 93 height 14
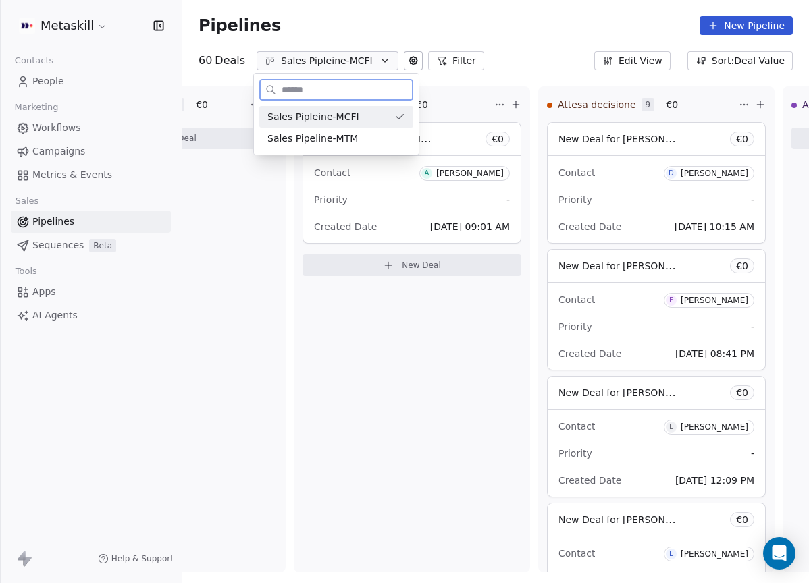
click at [360, 138] on div "Sales Pipeline-MTM" at bounding box center [336, 139] width 138 height 14
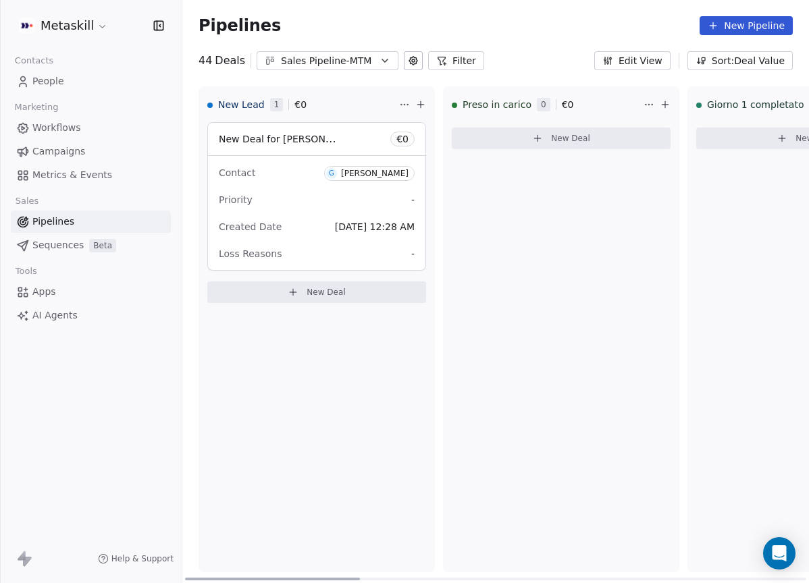
click at [381, 175] on div "[PERSON_NAME]" at bounding box center [375, 173] width 68 height 9
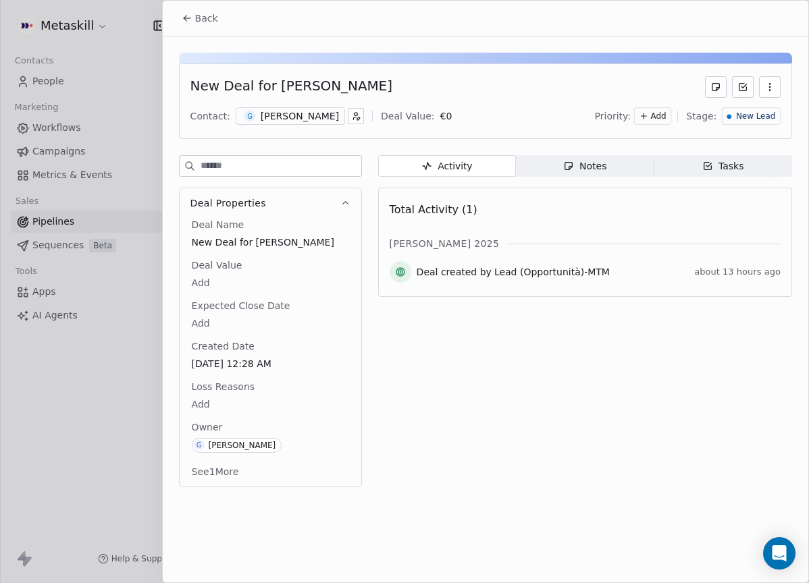
click at [292, 114] on div "[PERSON_NAME]" at bounding box center [300, 116] width 78 height 14
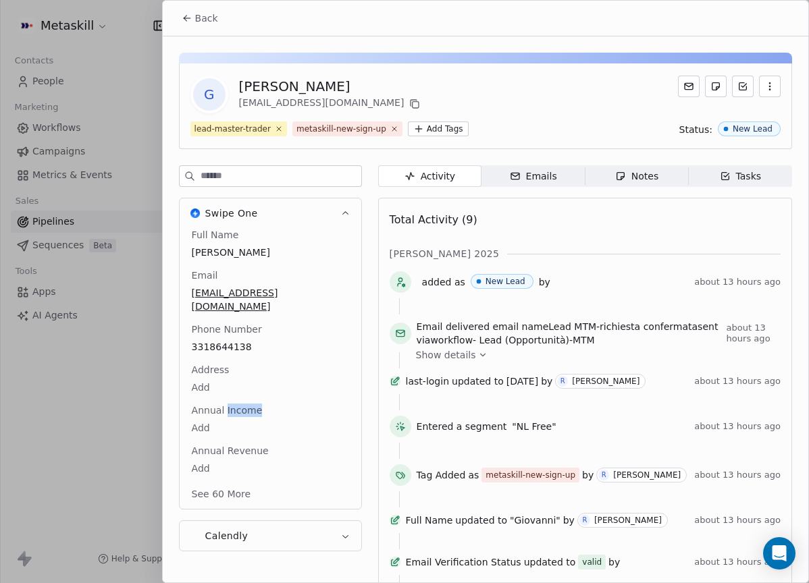
scroll to position [56, 0]
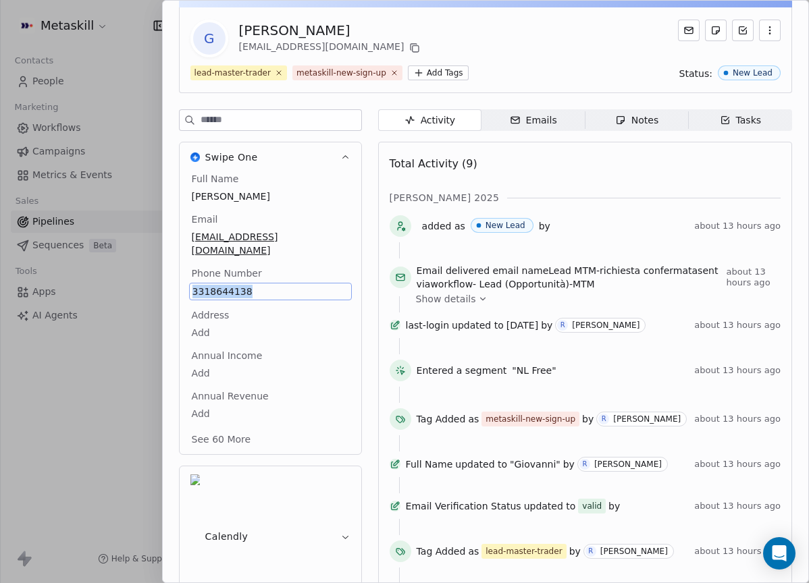
click at [618, 115] on icon "button" at bounding box center [620, 120] width 11 height 11
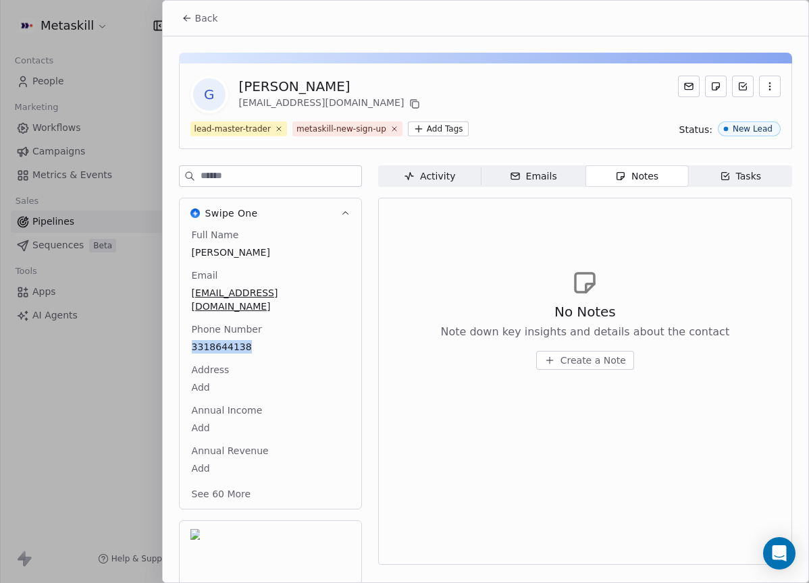
click at [593, 364] on span "Create a Note" at bounding box center [592, 361] width 65 height 14
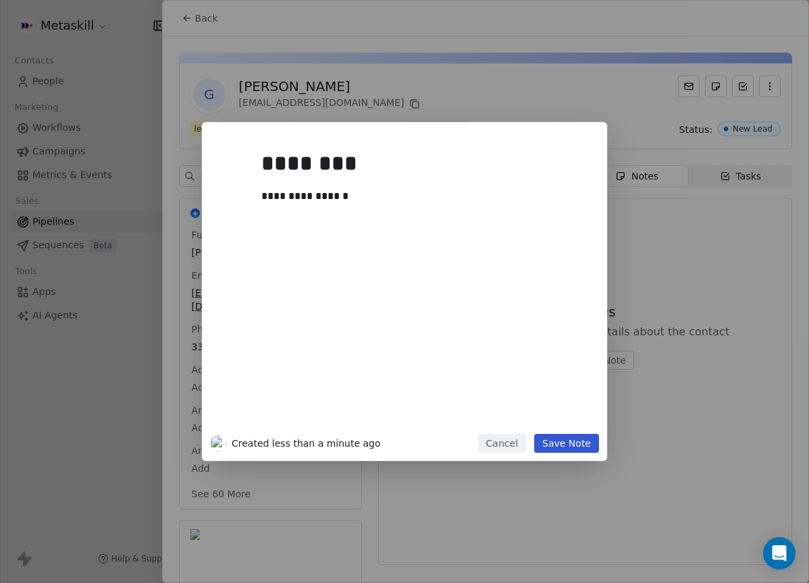
click at [566, 437] on button "Save Note" at bounding box center [566, 443] width 65 height 19
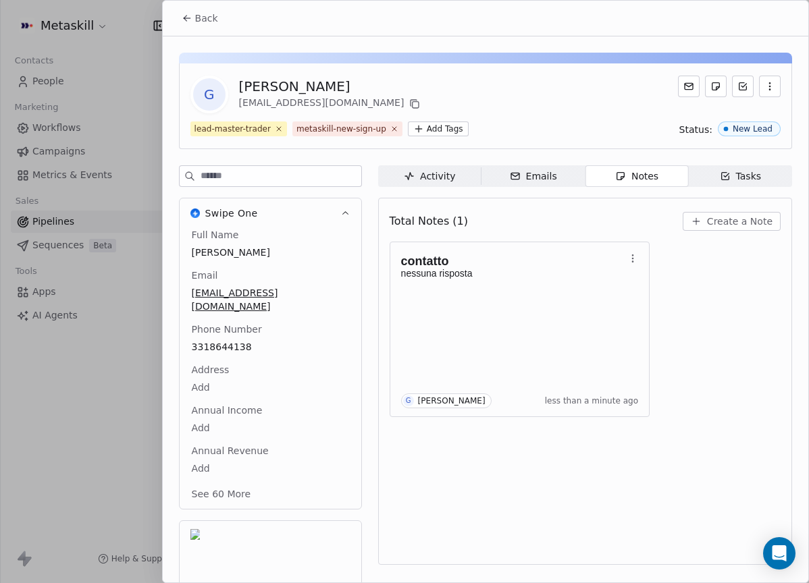
drag, startPoint x: 182, startPoint y: 22, endPoint x: 196, endPoint y: 30, distance: 16.3
click at [182, 22] on icon at bounding box center [187, 18] width 11 height 11
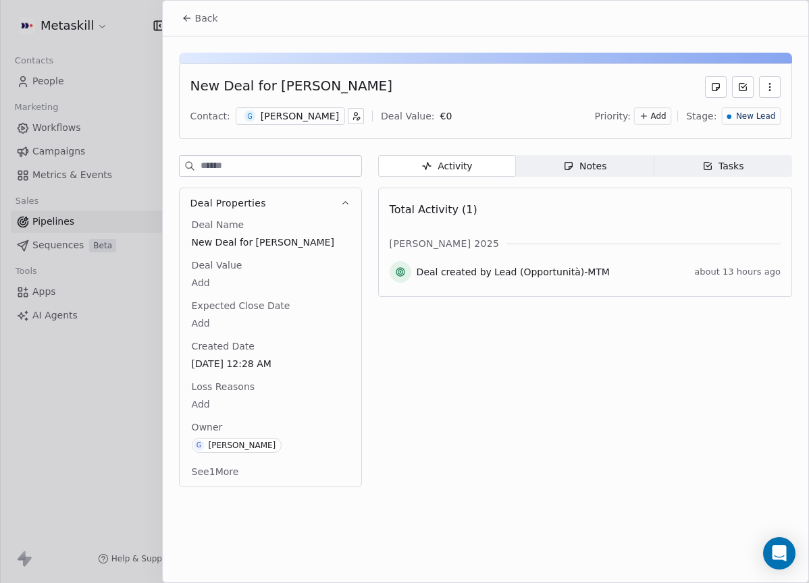
click at [278, 120] on div "[PERSON_NAME]" at bounding box center [300, 116] width 78 height 14
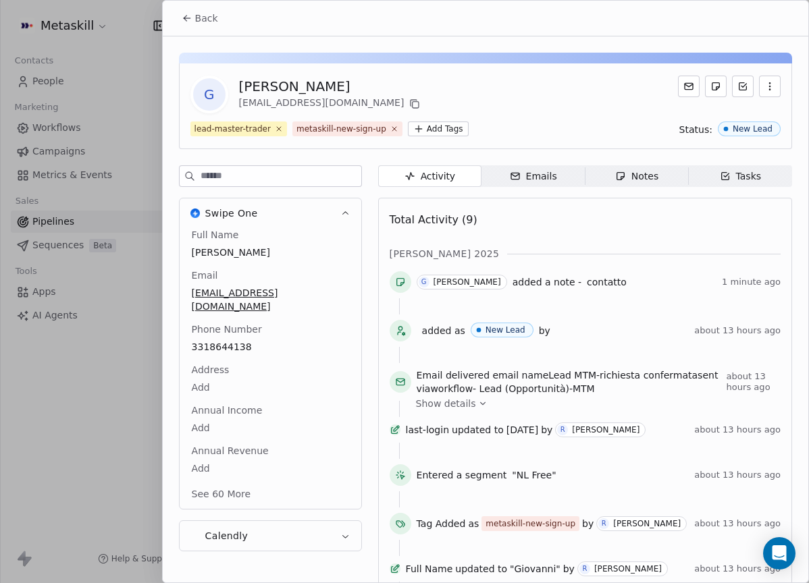
click at [229, 28] on div "Back" at bounding box center [485, 18] width 645 height 35
click at [213, 25] on button "Back" at bounding box center [200, 18] width 53 height 24
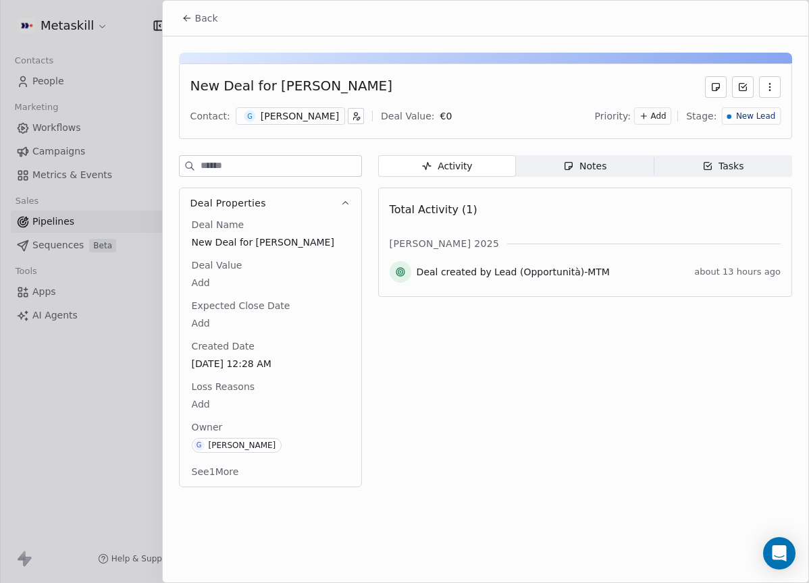
click at [776, 114] on div "New Lead" at bounding box center [751, 116] width 59 height 18
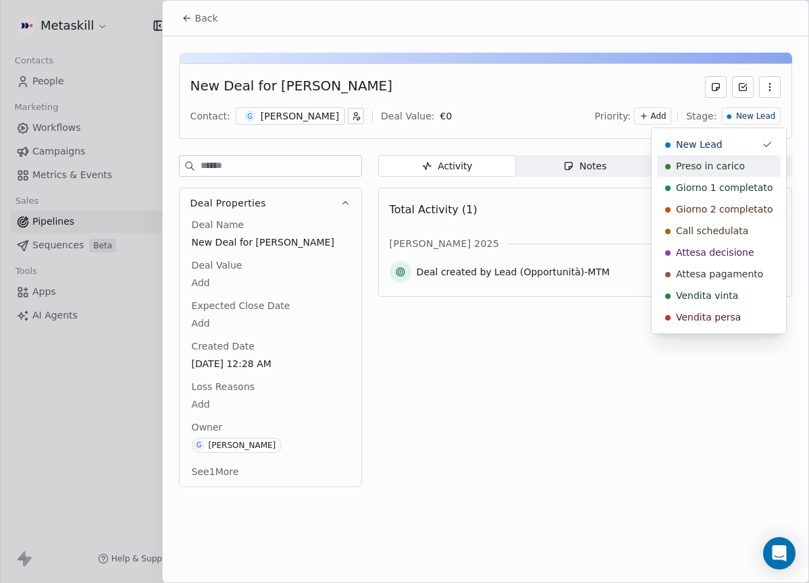
click at [746, 163] on div "Preso in carico" at bounding box center [718, 166] width 107 height 14
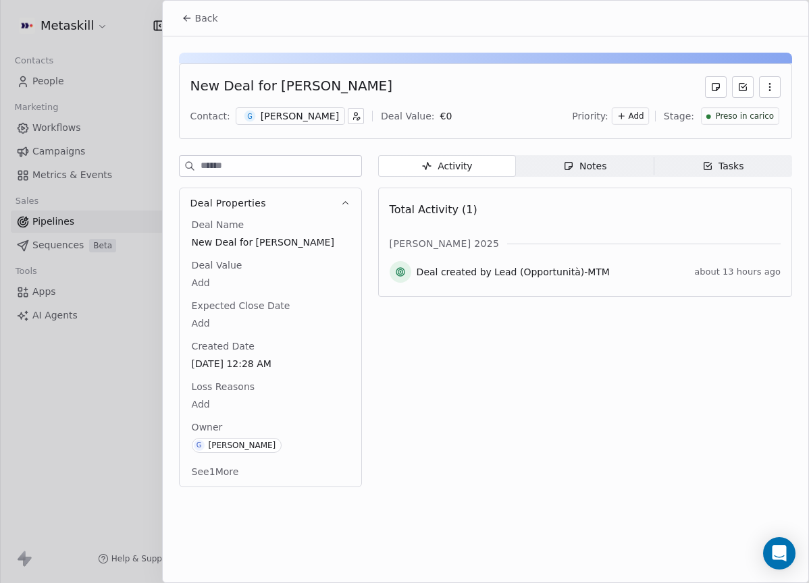
click at [211, 22] on span "Back" at bounding box center [206, 18] width 23 height 14
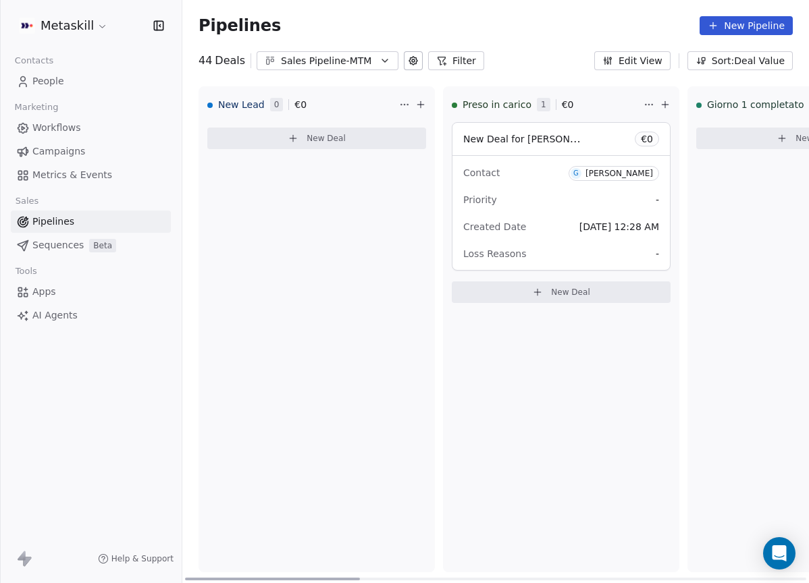
click at [350, 246] on div "New Lead 0 € 0 New Deal" at bounding box center [316, 329] width 236 height 486
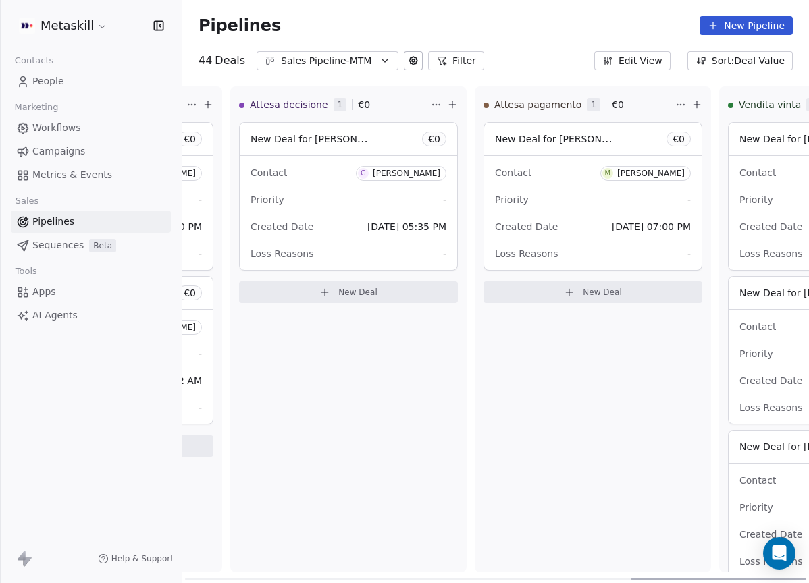
scroll to position [0, 1117]
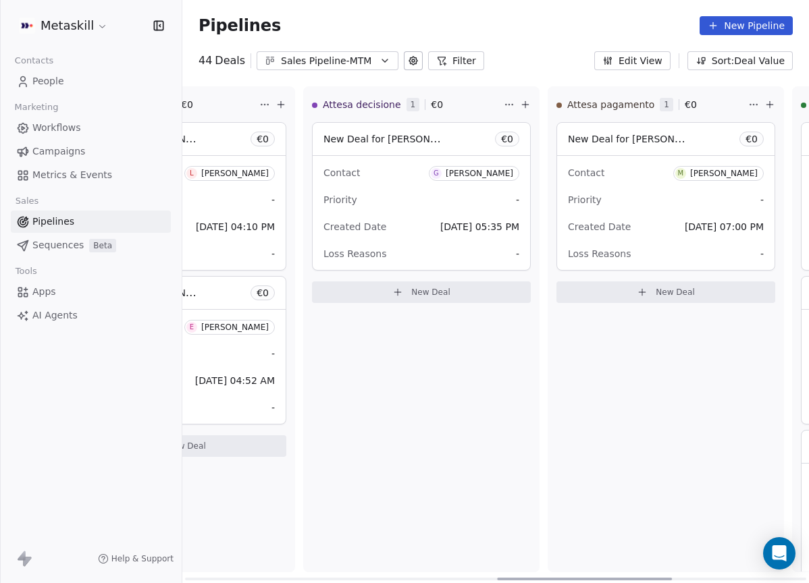
drag, startPoint x: 345, startPoint y: 577, endPoint x: 647, endPoint y: 449, distance: 328.5
click at [647, 578] on div at bounding box center [584, 579] width 175 height 3
click at [702, 176] on div "[PERSON_NAME]" at bounding box center [724, 173] width 68 height 9
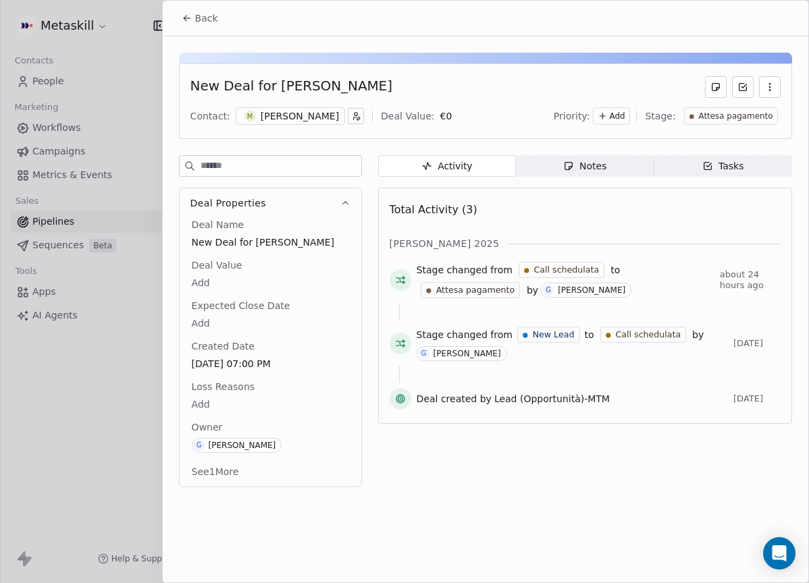
click at [313, 119] on div "[PERSON_NAME]" at bounding box center [300, 116] width 78 height 14
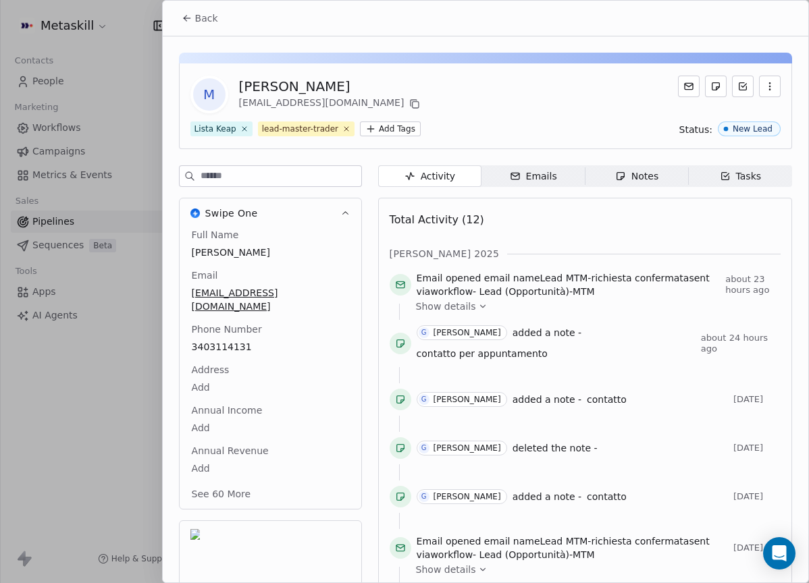
click at [643, 153] on div "M [PERSON_NAME] [EMAIL_ADDRESS][DOMAIN_NAME] Lista Keap lead-master-trader Add …" at bounding box center [485, 462] width 645 height 853
click at [639, 163] on div "M [PERSON_NAME] [EMAIL_ADDRESS][DOMAIN_NAME] Lista Keap lead-master-trader Add …" at bounding box center [485, 462] width 645 height 853
click at [639, 168] on span "Notes Notes" at bounding box center [636, 176] width 103 height 22
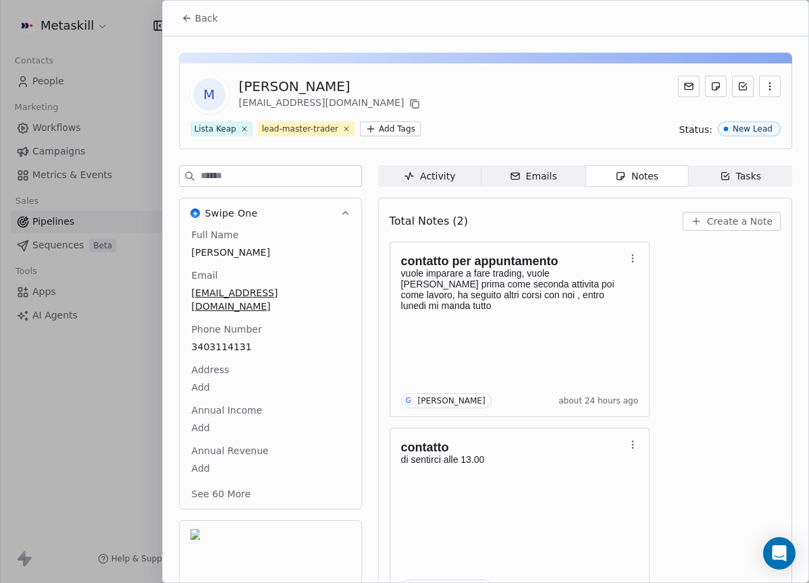
click at [202, 13] on span "Back" at bounding box center [206, 18] width 23 height 14
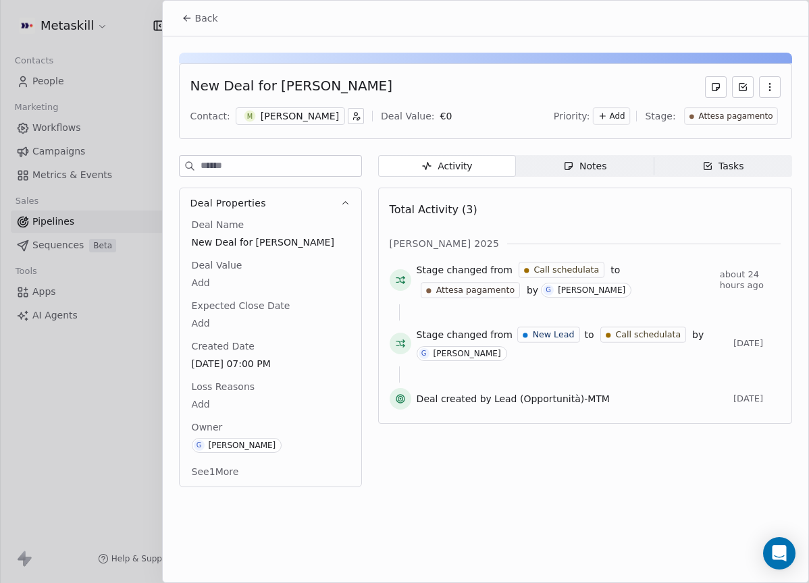
click at [204, 19] on span "Back" at bounding box center [206, 18] width 23 height 14
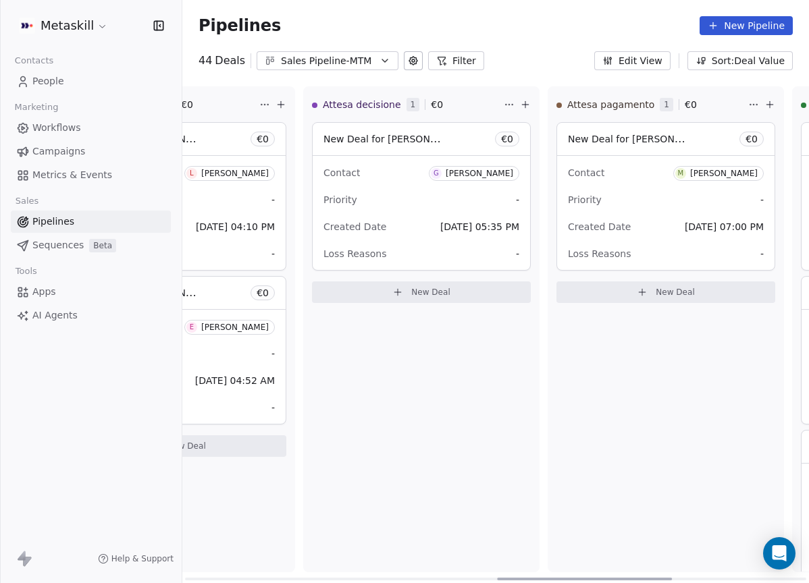
click at [471, 173] on div "[PERSON_NAME]" at bounding box center [480, 173] width 68 height 9
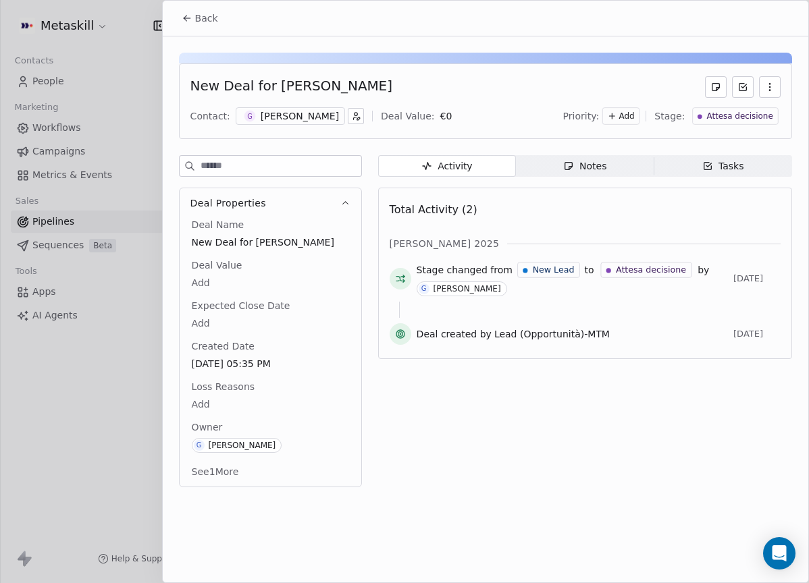
click at [294, 116] on div "[PERSON_NAME]" at bounding box center [300, 116] width 78 height 14
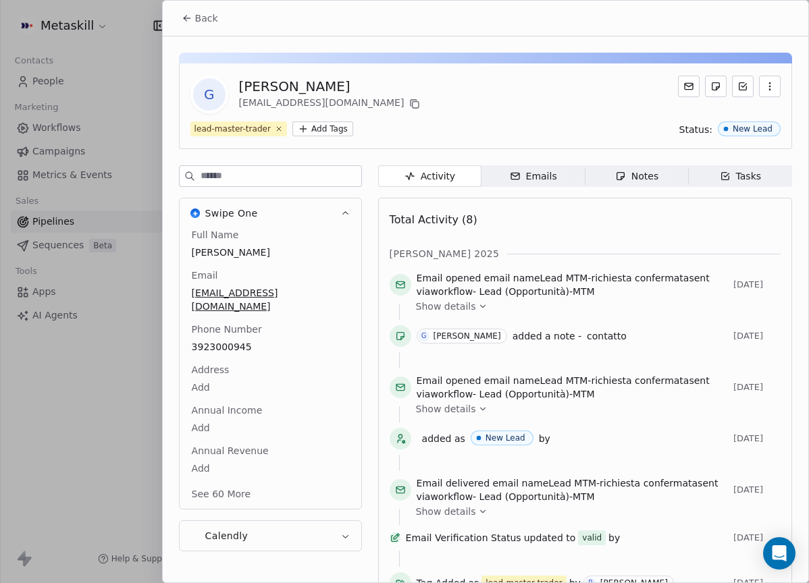
click at [639, 157] on div "G [PERSON_NAME] [EMAIL_ADDRESS][DOMAIN_NAME] lead-master-trader Add Tags Status…" at bounding box center [485, 353] width 645 height 634
click at [637, 185] on span "Notes Notes" at bounding box center [636, 176] width 103 height 22
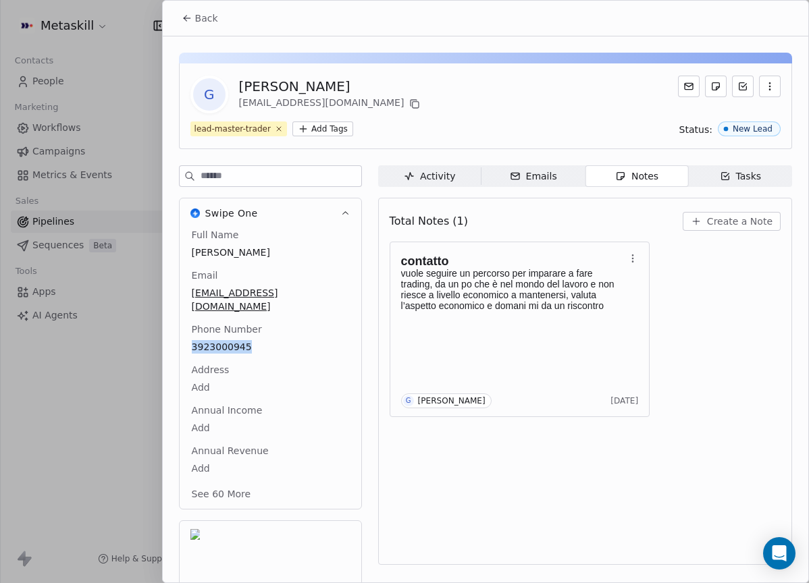
click at [776, 228] on button "Create a Note" at bounding box center [732, 221] width 98 height 19
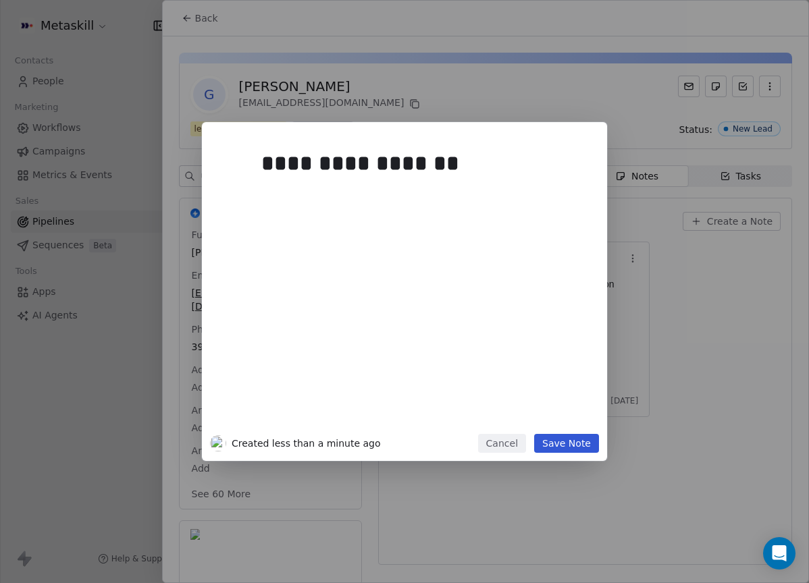
click at [564, 440] on button "Save Note" at bounding box center [566, 443] width 65 height 19
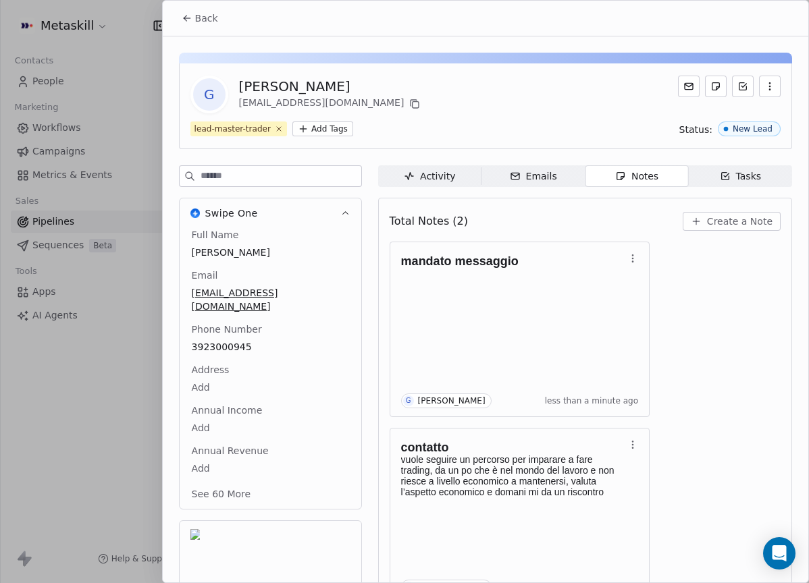
click at [202, 21] on span "Back" at bounding box center [206, 18] width 23 height 14
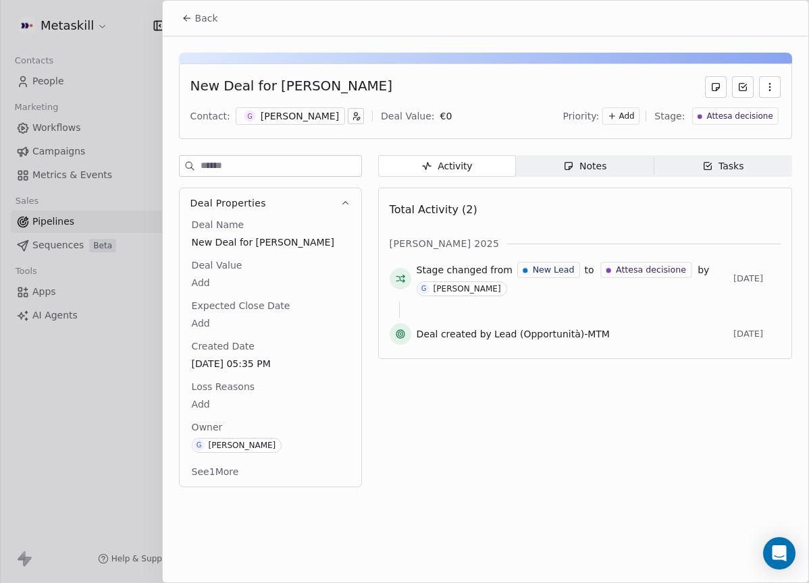
click at [208, 34] on div "Back" at bounding box center [485, 18] width 645 height 35
click at [207, 27] on button "Back" at bounding box center [200, 18] width 53 height 24
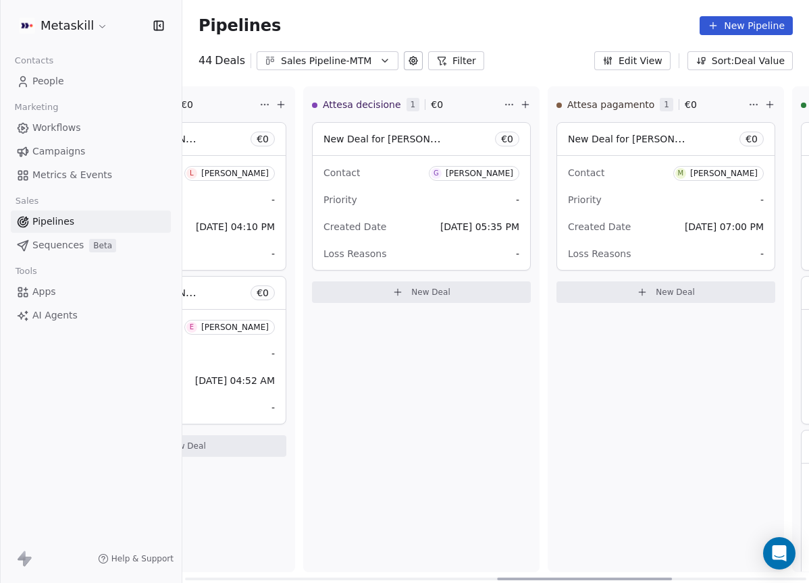
click at [290, 63] on div "Sales Pipeline-MTM" at bounding box center [327, 61] width 93 height 14
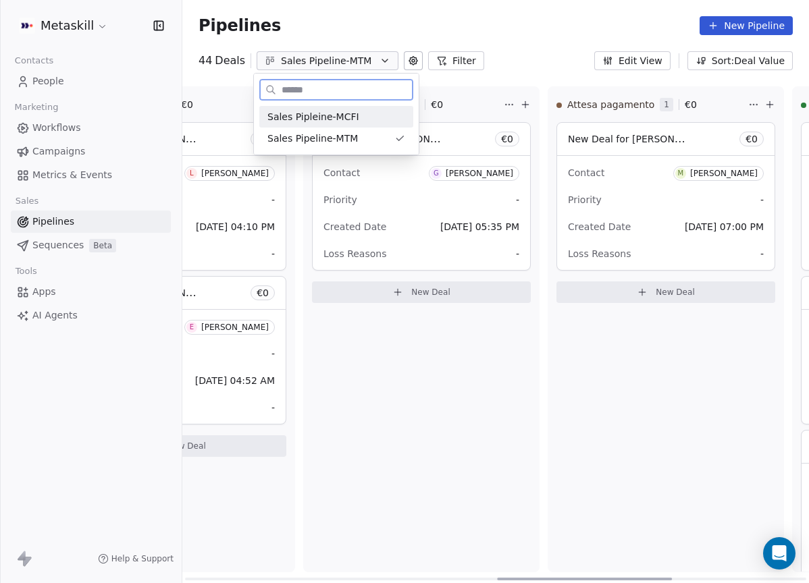
click at [373, 121] on div "Sales Pipleine-MCFI" at bounding box center [336, 117] width 138 height 14
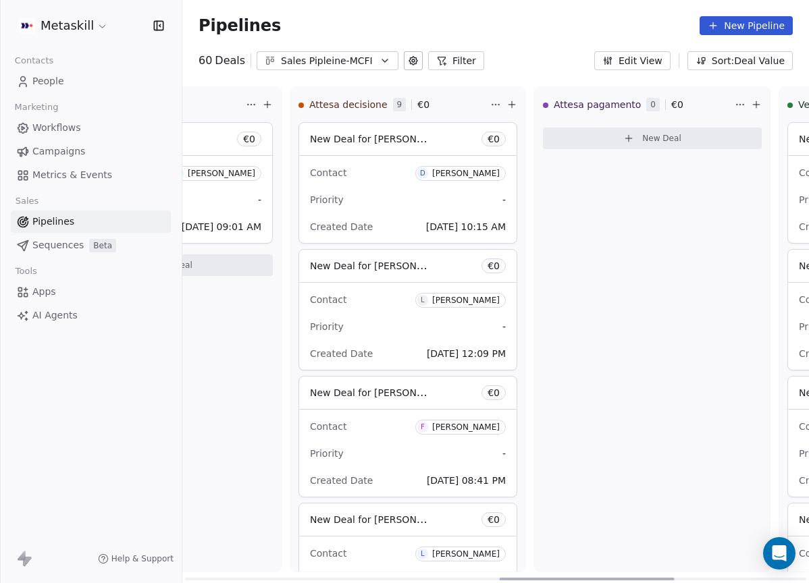
scroll to position [0, 1123]
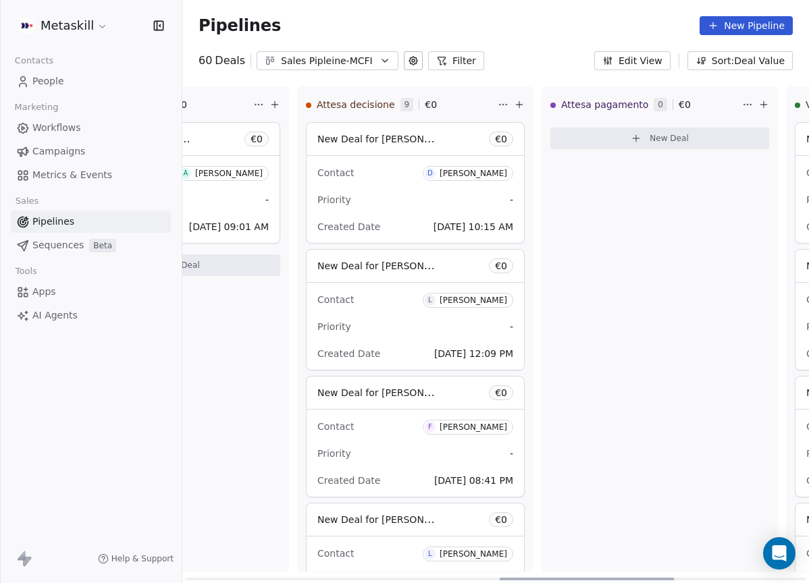
click at [668, 578] on div at bounding box center [587, 579] width 175 height 3
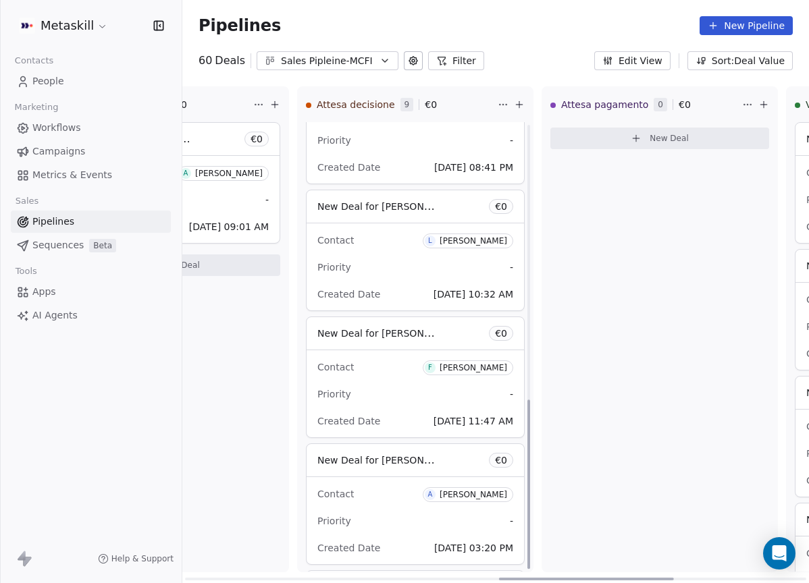
scroll to position [0, 0]
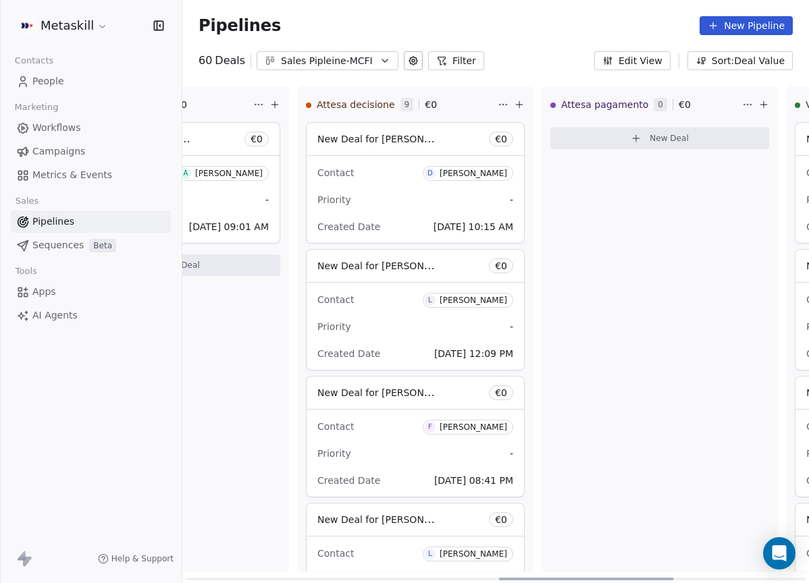
click at [476, 172] on div "[PERSON_NAME]" at bounding box center [474, 173] width 68 height 9
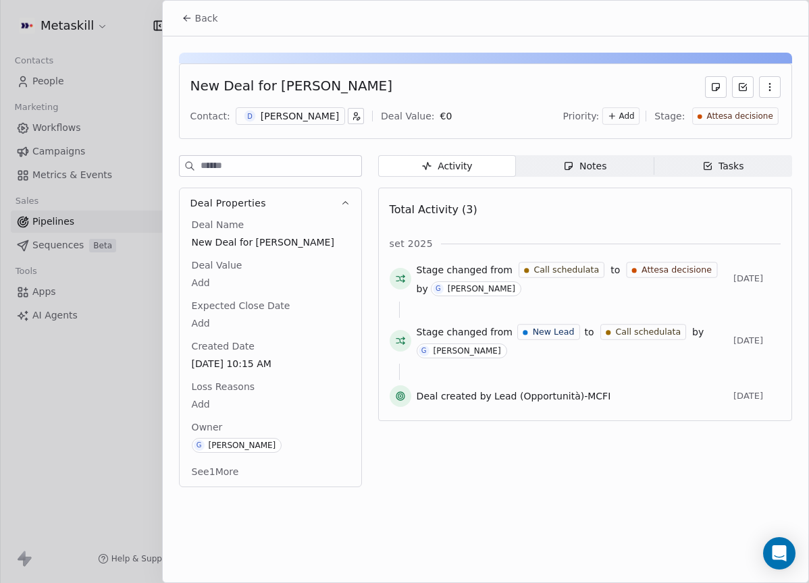
click at [302, 117] on div "[PERSON_NAME]" at bounding box center [300, 116] width 78 height 14
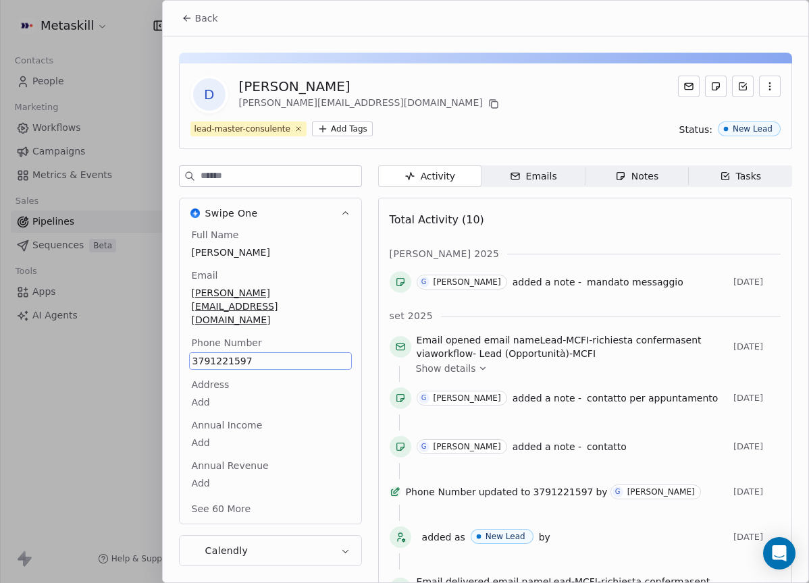
scroll to position [43, 0]
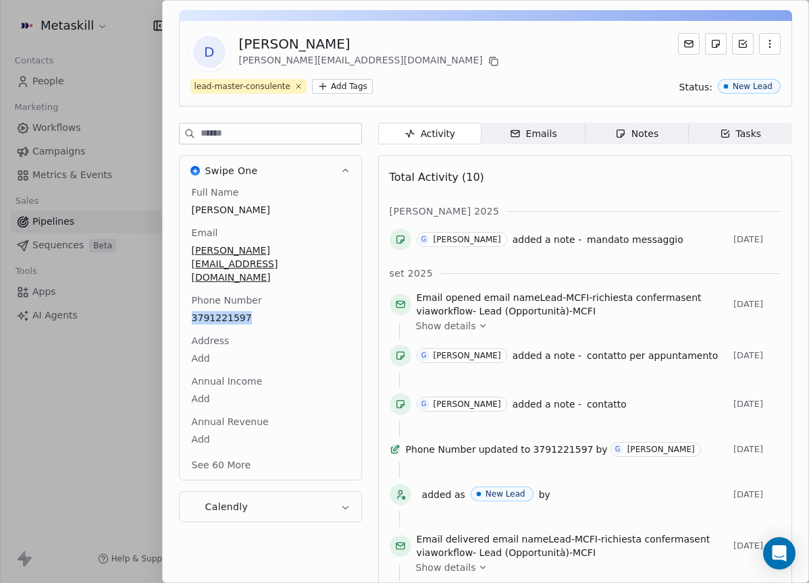
click at [617, 129] on icon "button" at bounding box center [620, 133] width 11 height 11
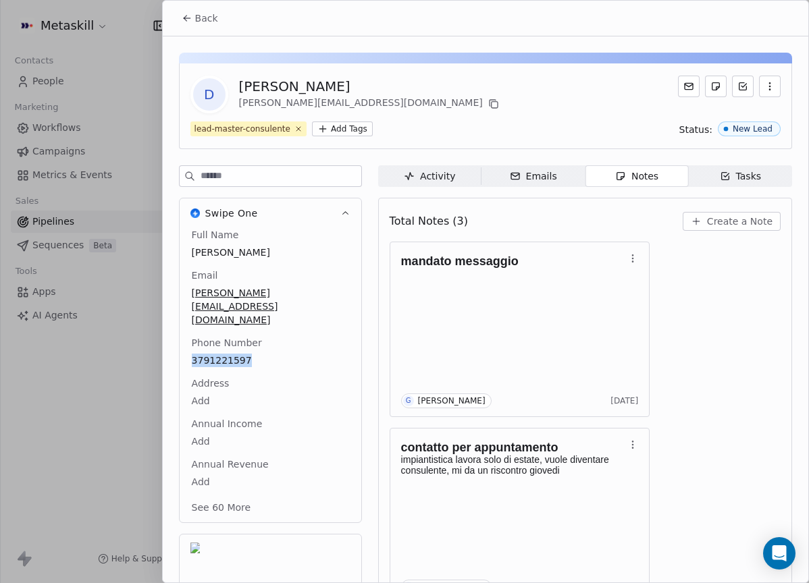
click at [215, 26] on button "Back" at bounding box center [200, 18] width 53 height 24
